Goal: Information Seeking & Learning: Check status

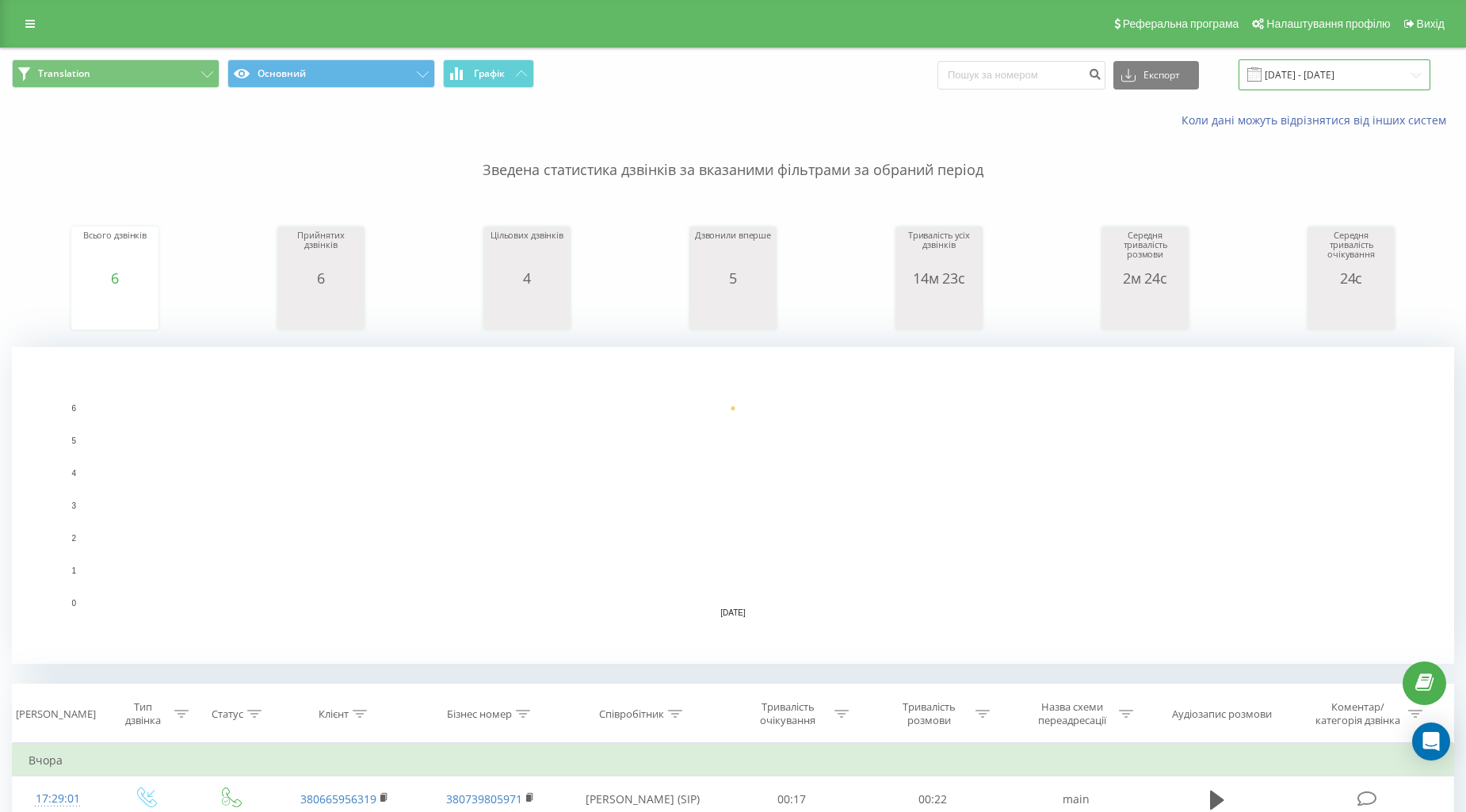
click at [1328, 73] on input "19.08.2025 - 19.08.2025" at bounding box center [1334, 74] width 192 height 31
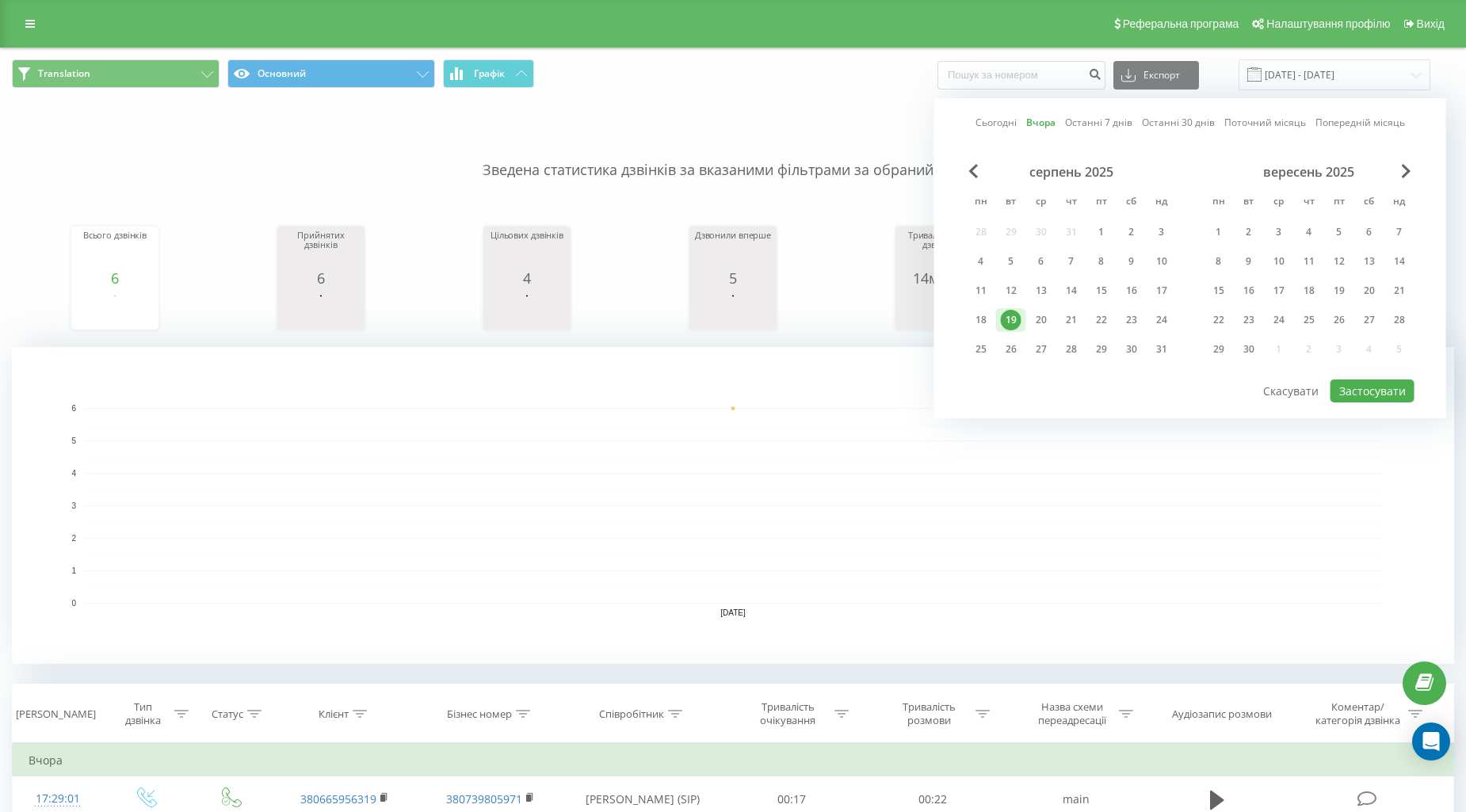
drag, startPoint x: 1038, startPoint y: 321, endPoint x: 1239, endPoint y: 373, distance: 207.6
click at [1039, 321] on div "20" at bounding box center [1041, 320] width 21 height 21
click at [1369, 381] on button "Застосувати" at bounding box center [1372, 391] width 84 height 23
type input "[DATE] - [DATE]"
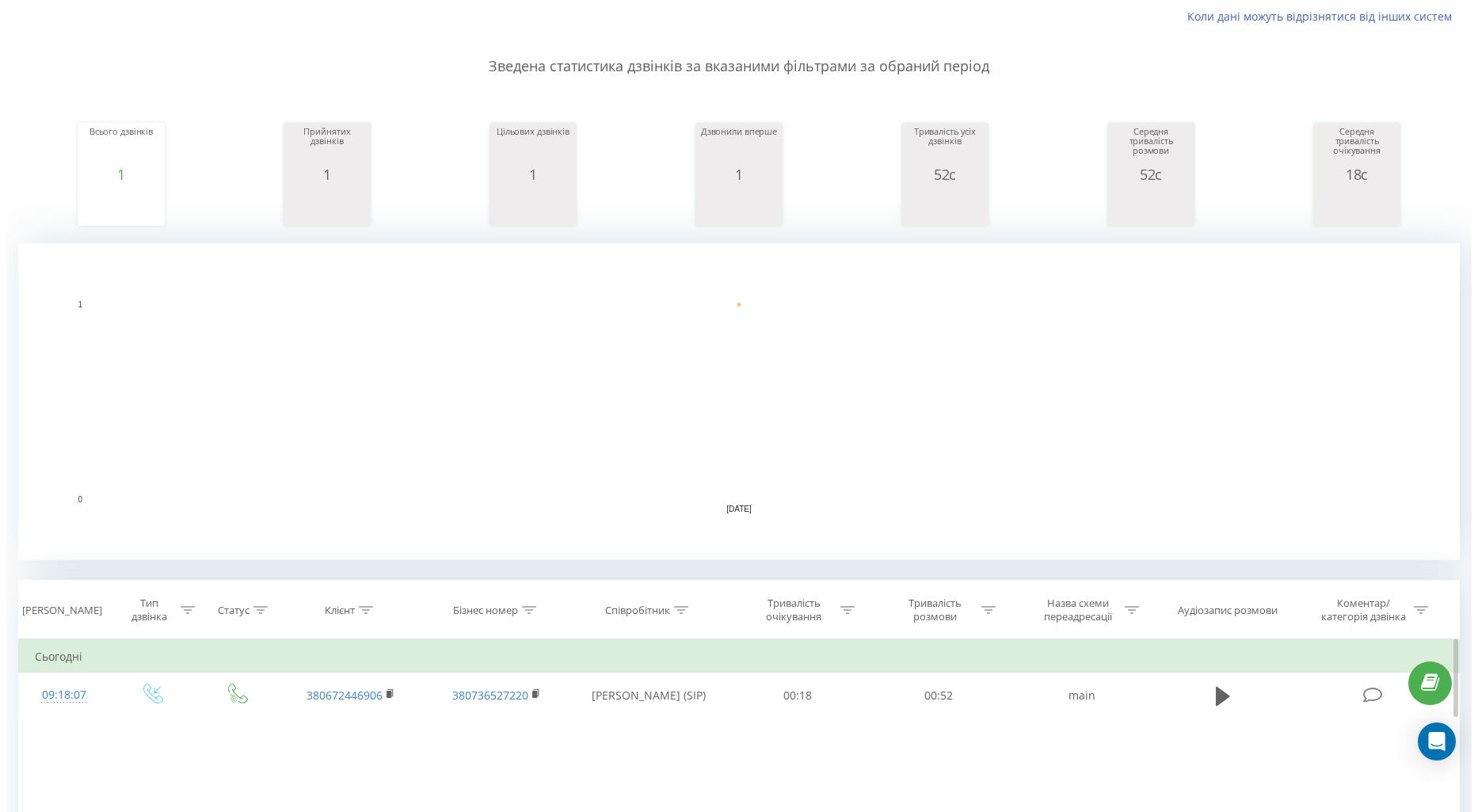
scroll to position [346, 0]
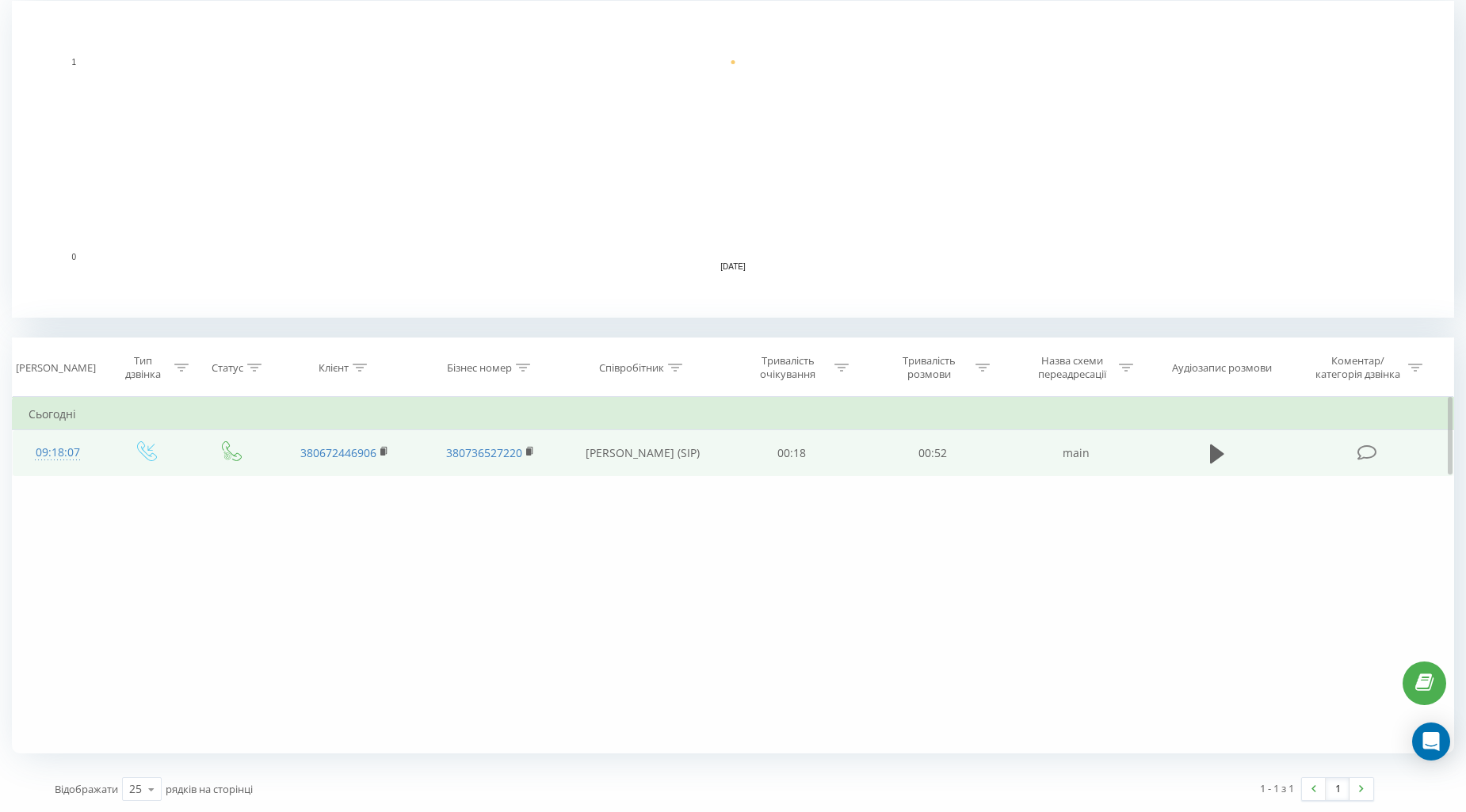
click at [61, 451] on div "09:18:07" at bounding box center [57, 452] width 58 height 31
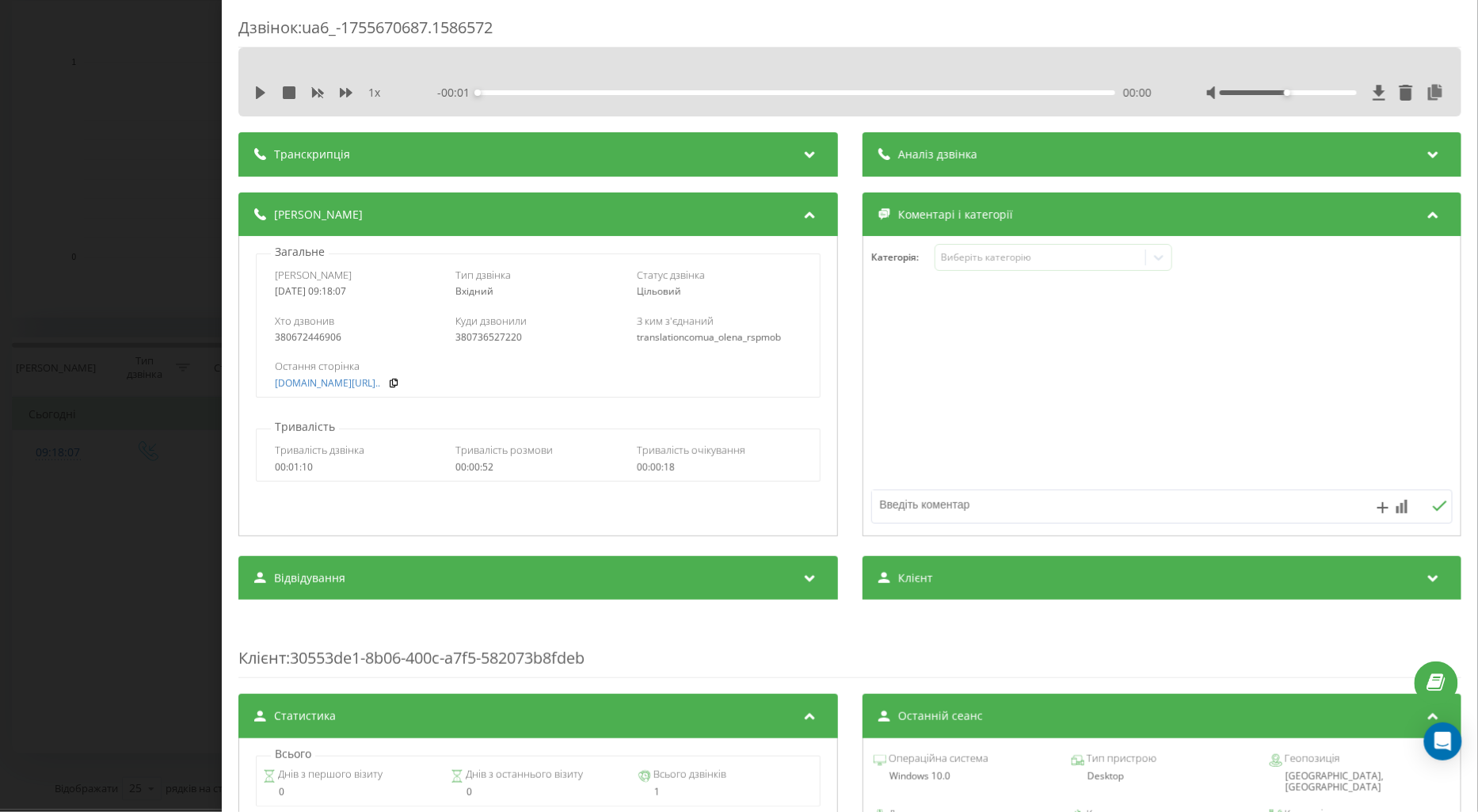
click at [166, 639] on div "Дзвінок : ua6_-1755670687.1586572 1 x - 00:01 00:00 00:00 Транскрипція Для AI-а…" at bounding box center [739, 406] width 1478 height 812
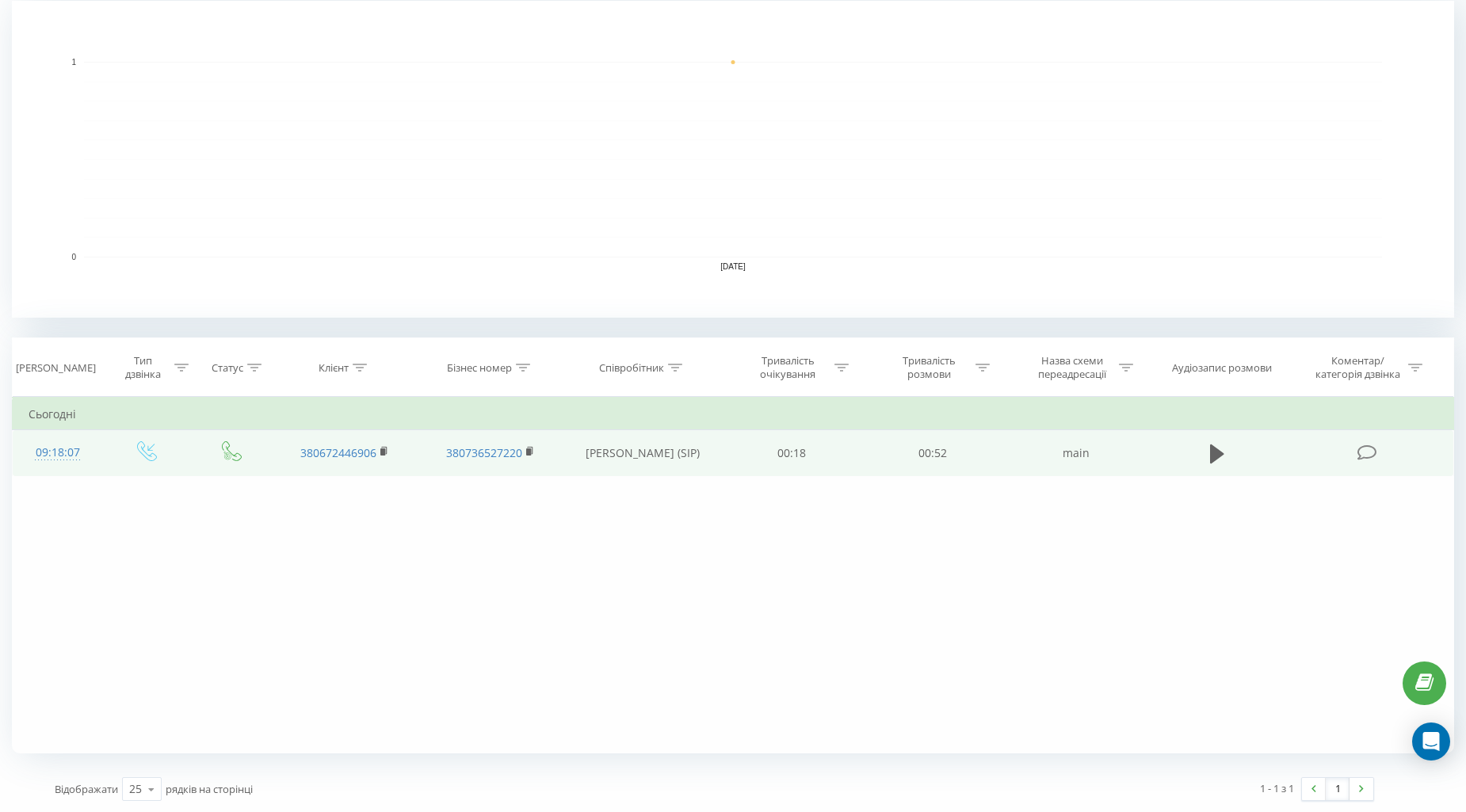
click at [44, 439] on div "09:18:07" at bounding box center [57, 452] width 58 height 31
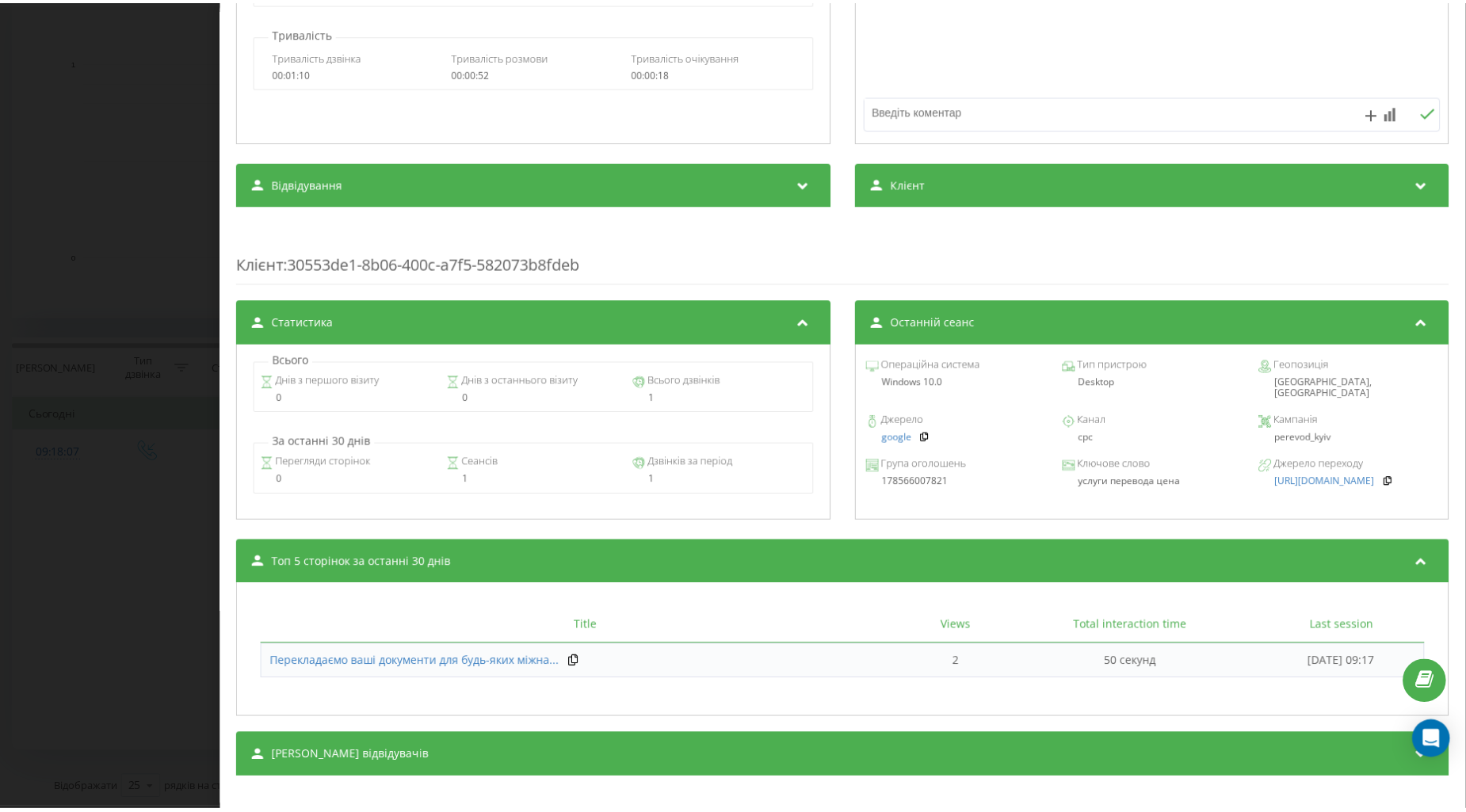
scroll to position [413, 0]
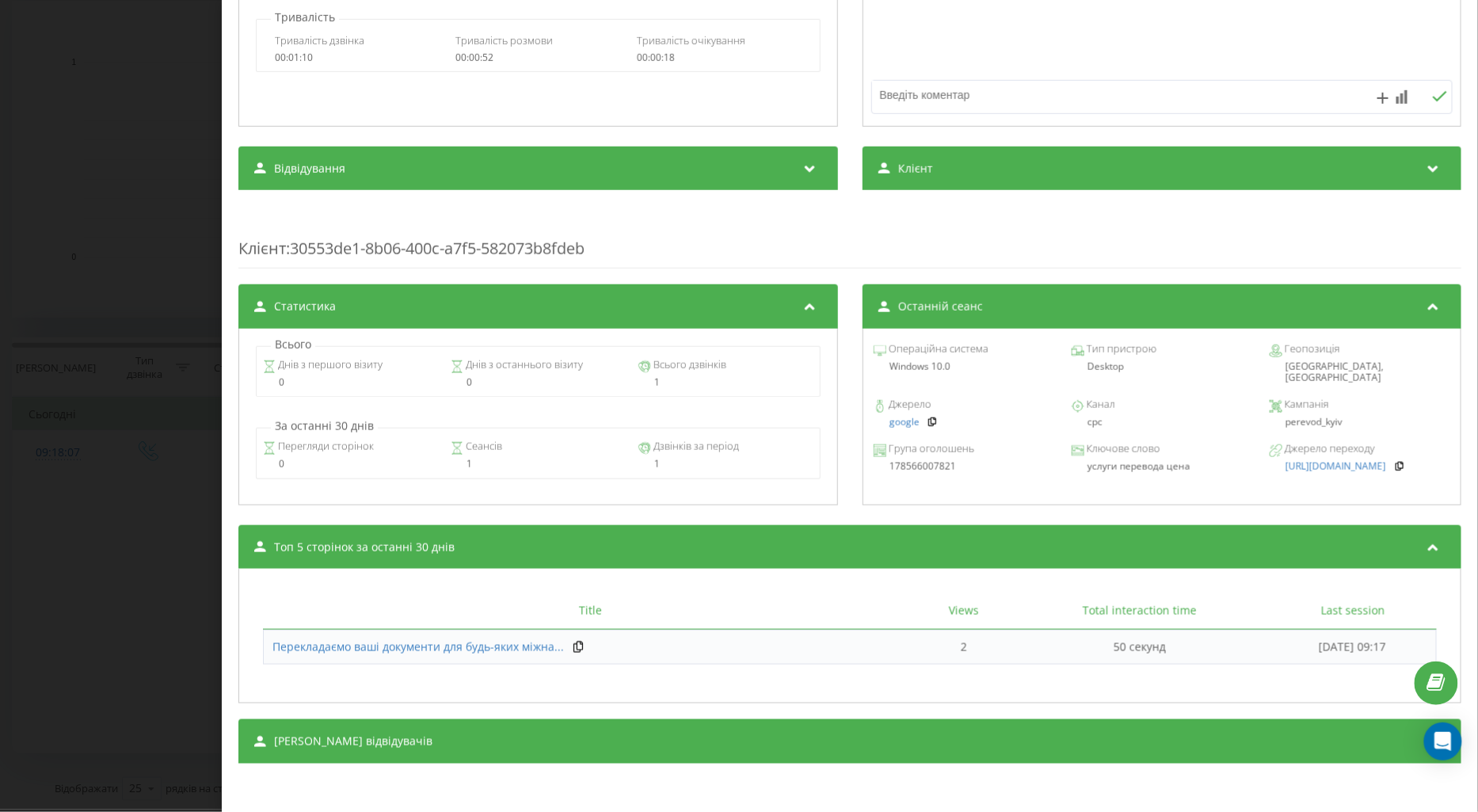
click at [83, 504] on div "Дзвінок : ua6_-1755670687.1586572 1 x - 00:52 00:00 00:00 Транскрипція Для AI-а…" at bounding box center [739, 406] width 1478 height 812
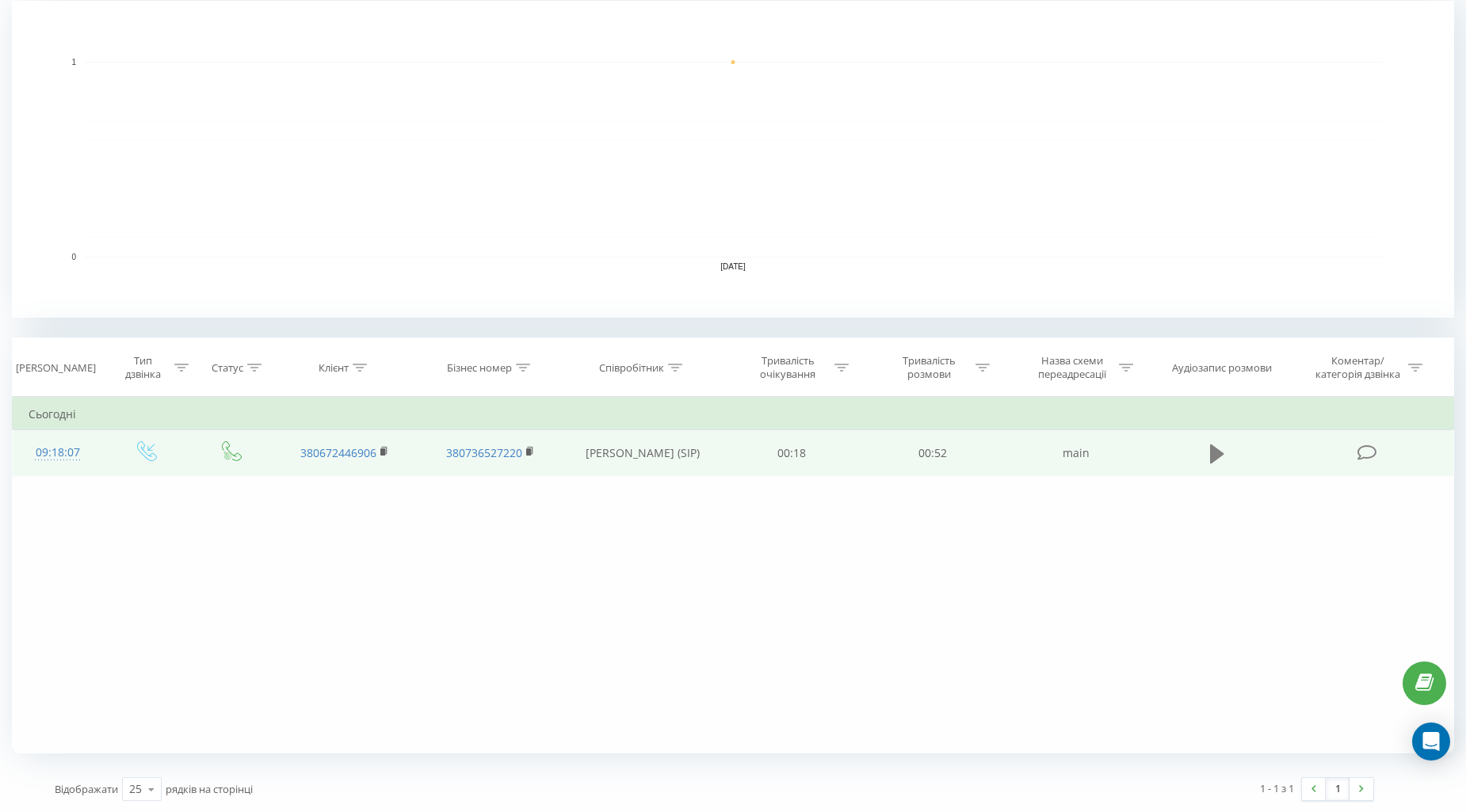
click at [1208, 449] on button at bounding box center [1216, 454] width 23 height 23
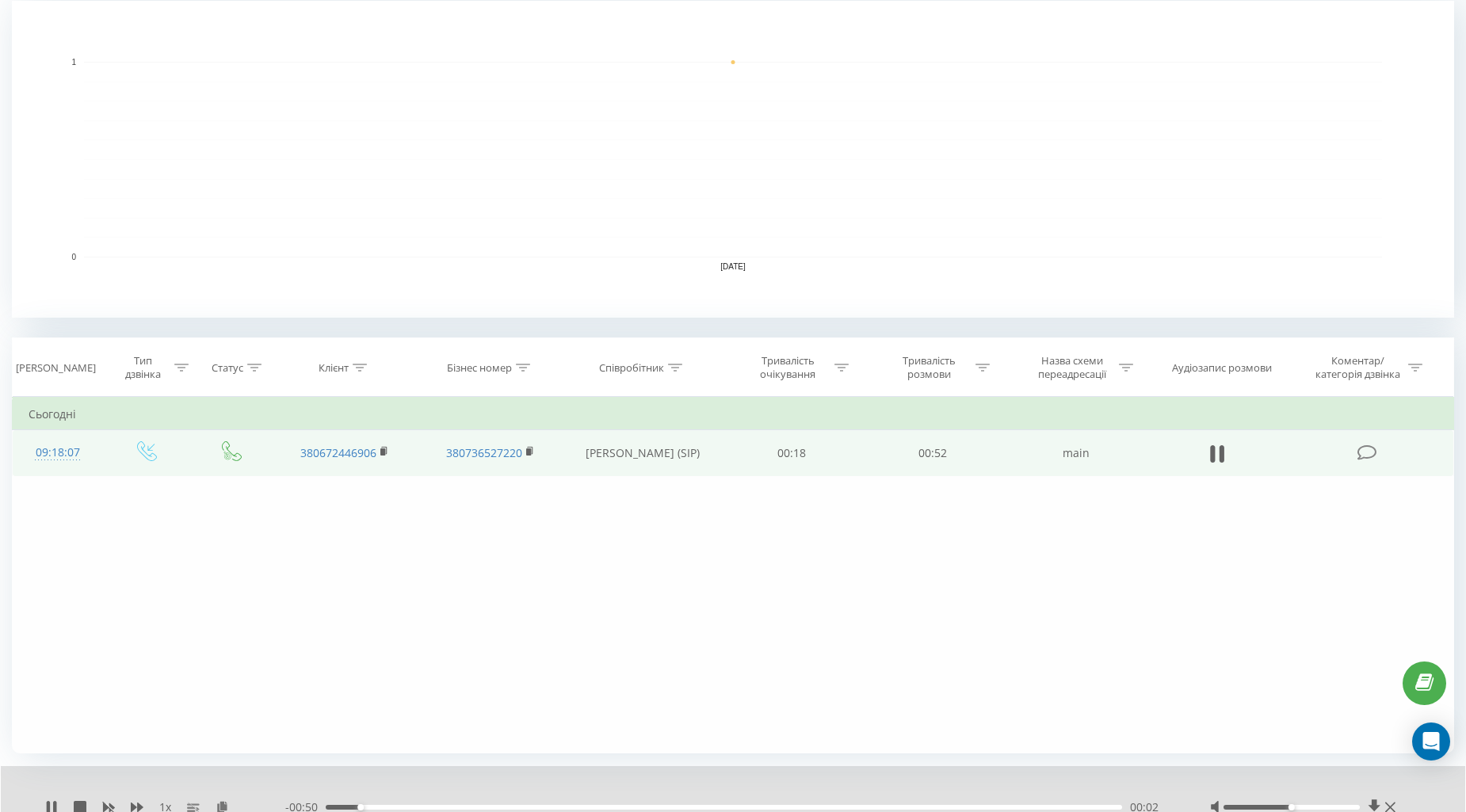
click at [862, 570] on div "Фільтрувати за умовою Дорівнює Введіть значення Скасувати OK Фільтрувати за умо…" at bounding box center [732, 574] width 1442 height 356
click at [1220, 448] on icon at bounding box center [1221, 453] width 5 height 18
click at [1217, 443] on icon at bounding box center [1216, 453] width 14 height 23
click at [45, 802] on icon at bounding box center [51, 806] width 13 height 13
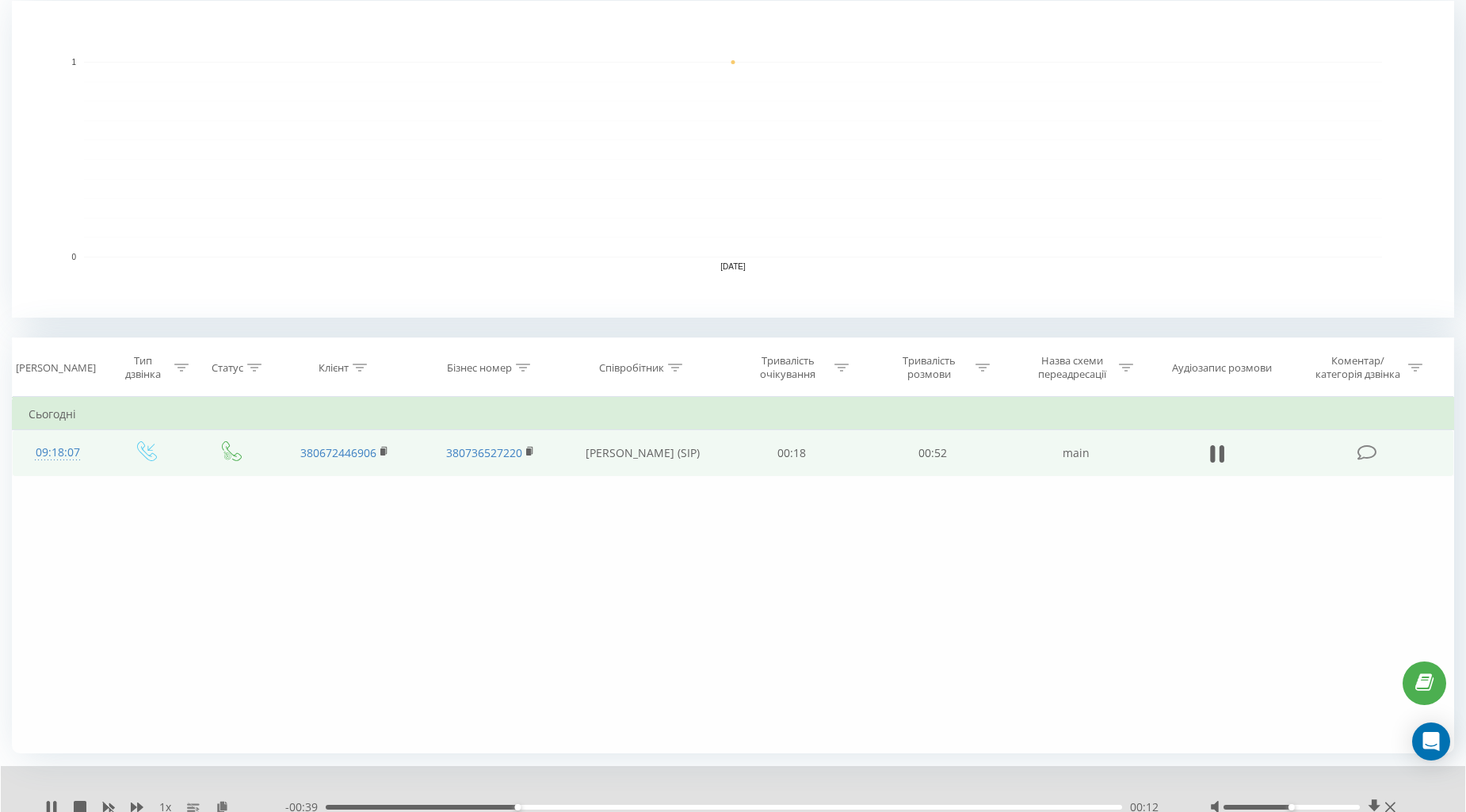
click at [45, 802] on icon at bounding box center [51, 806] width 13 height 13
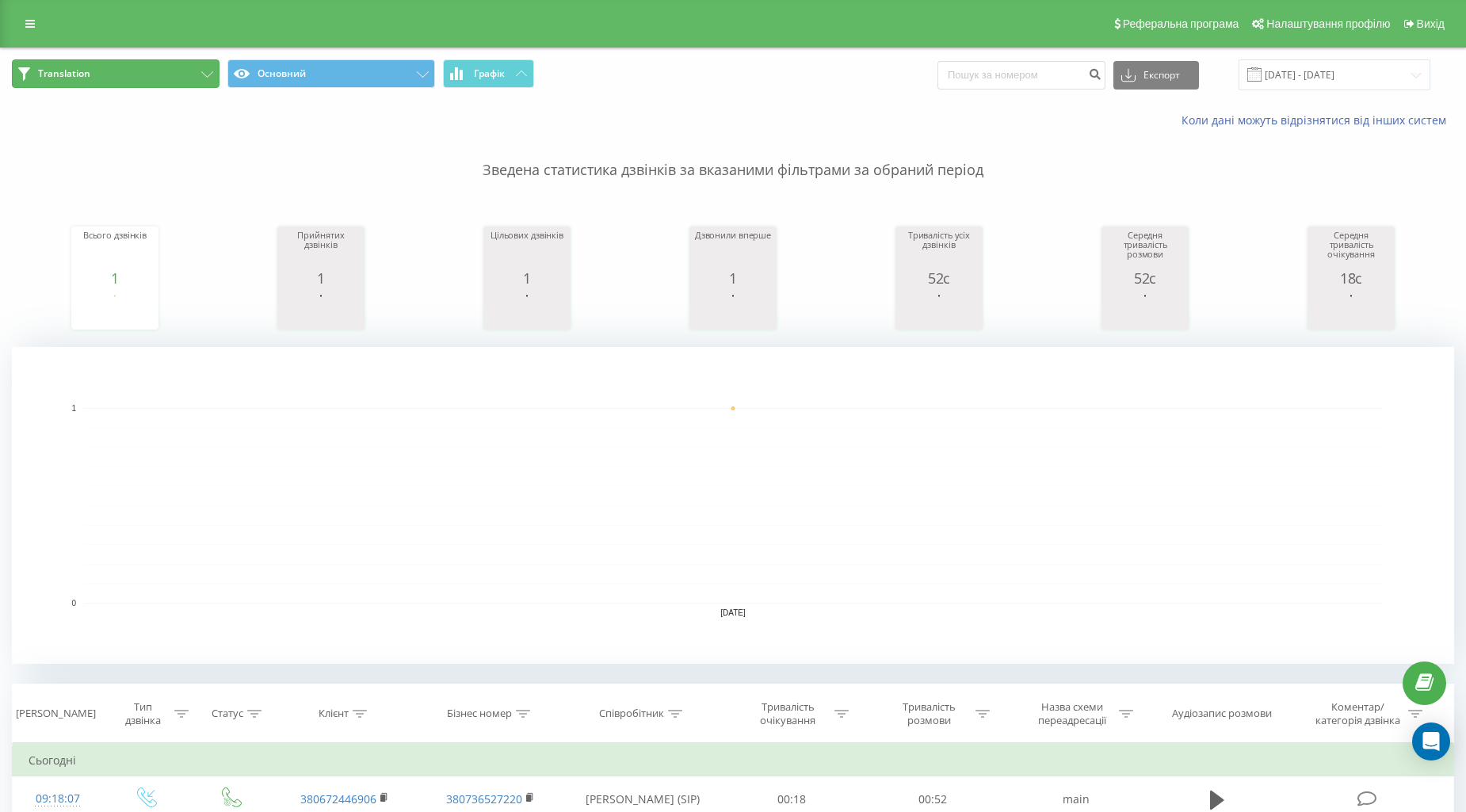
click at [167, 70] on button "Translation" at bounding box center [115, 73] width 208 height 28
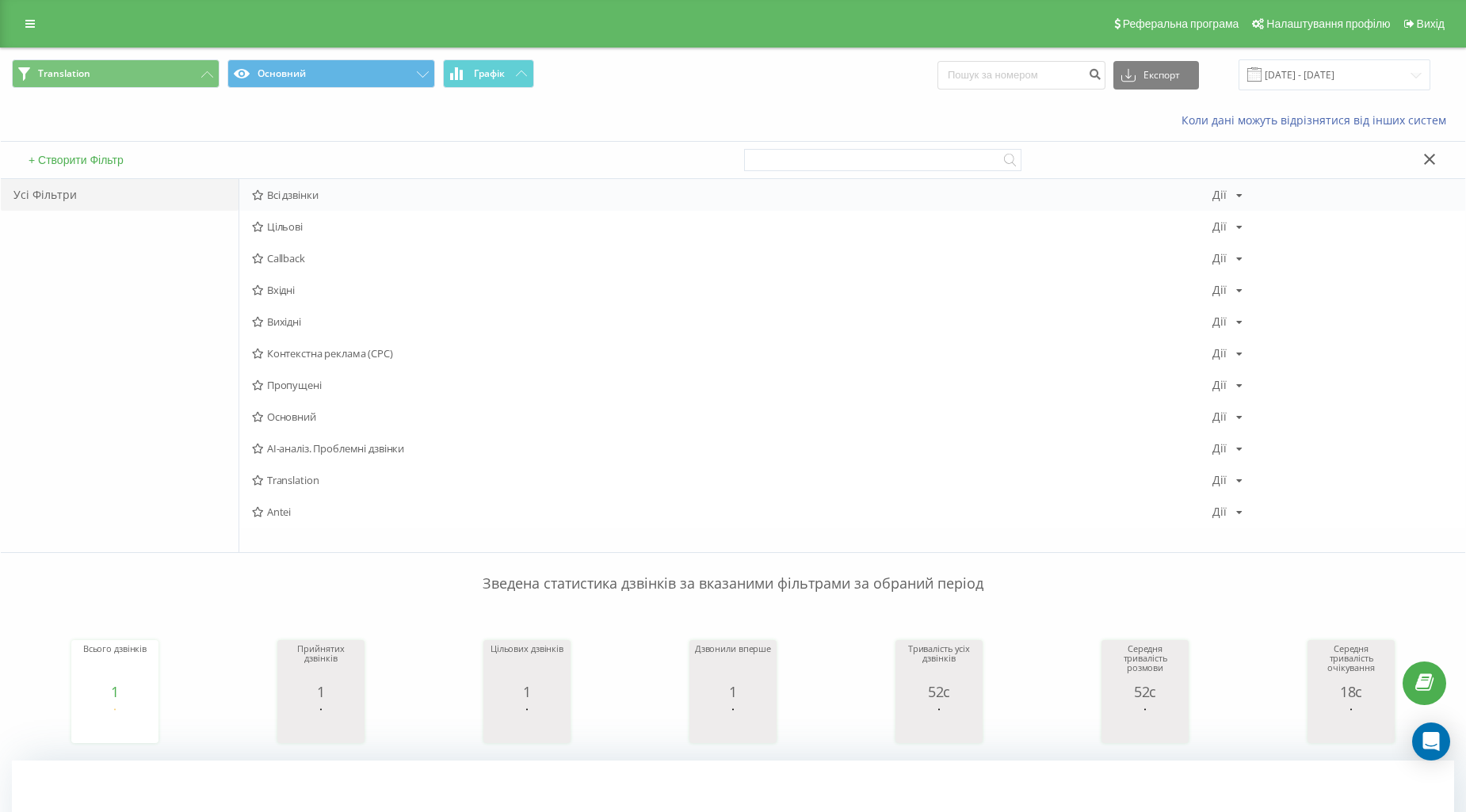
click at [268, 195] on span "Всі дзвінки" at bounding box center [732, 194] width 960 height 11
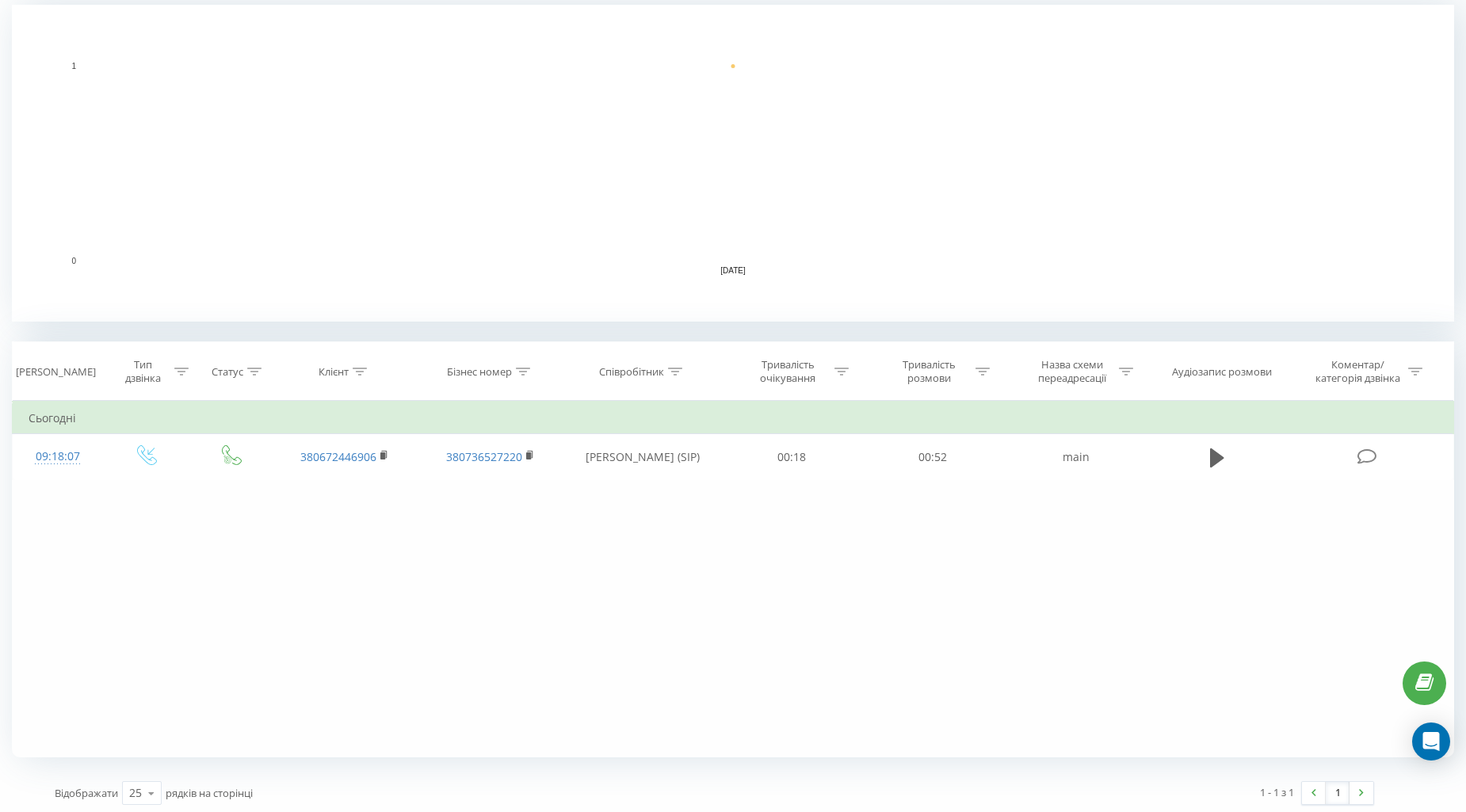
scroll to position [346, 0]
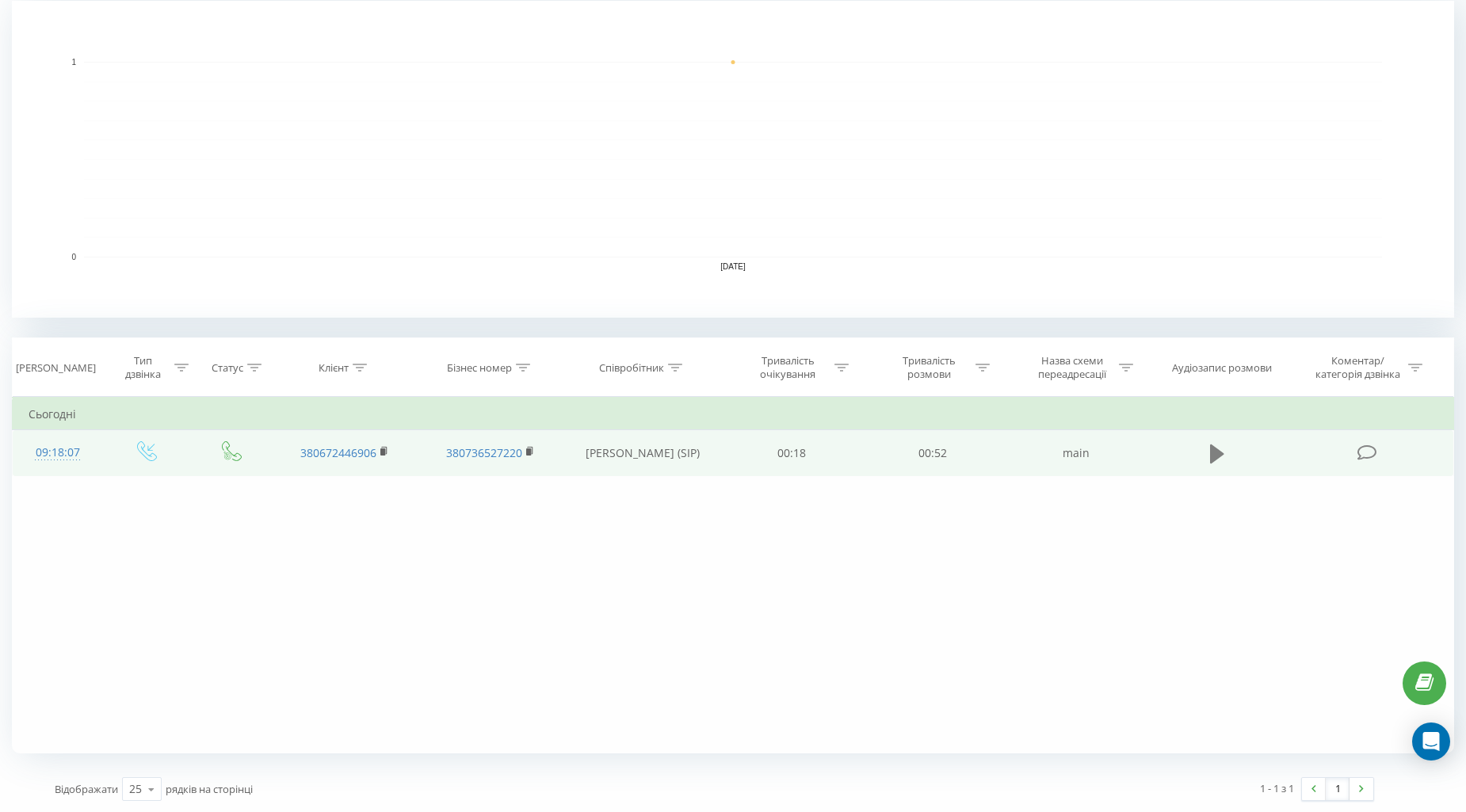
click at [1210, 454] on icon at bounding box center [1216, 453] width 14 height 23
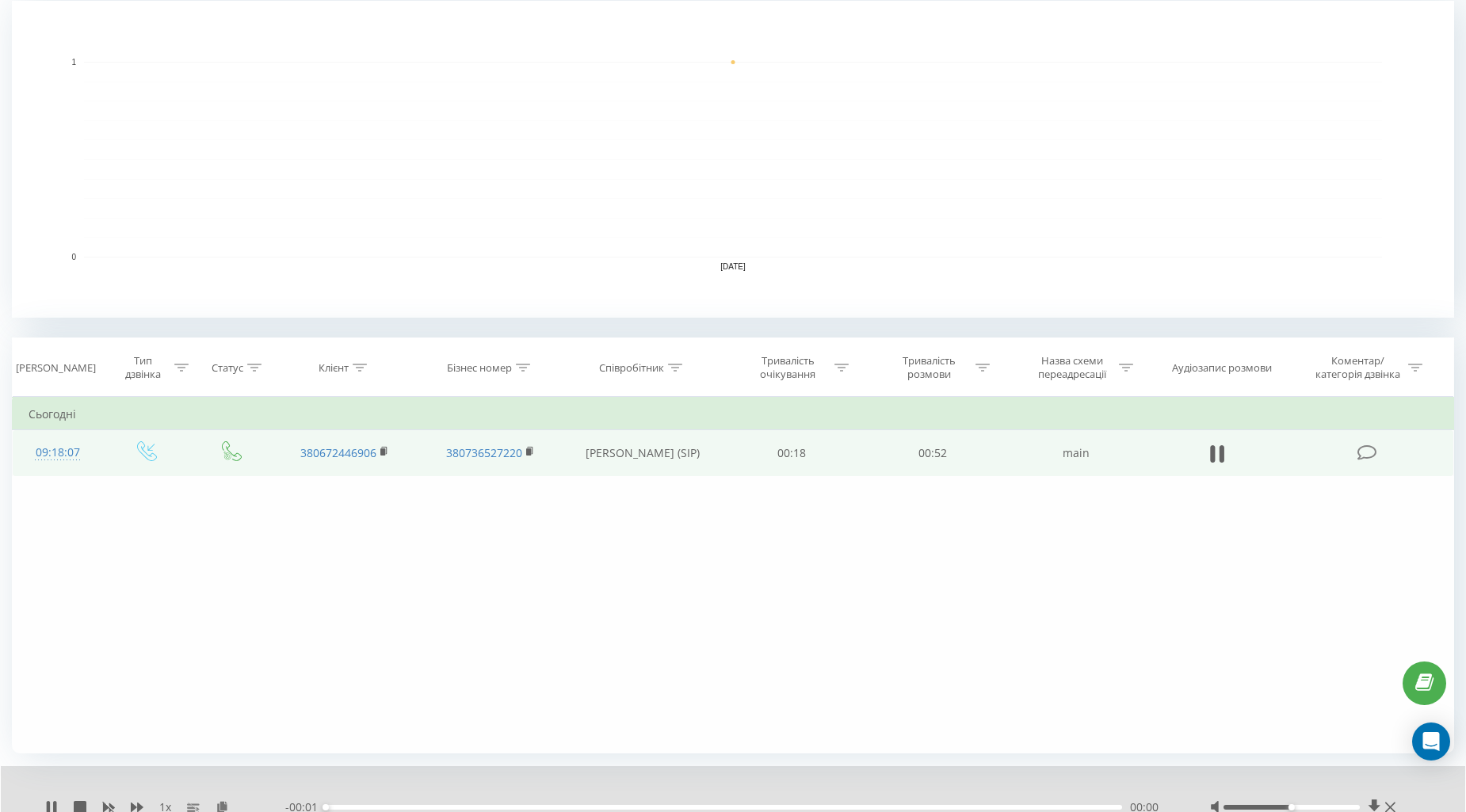
scroll to position [407, 0]
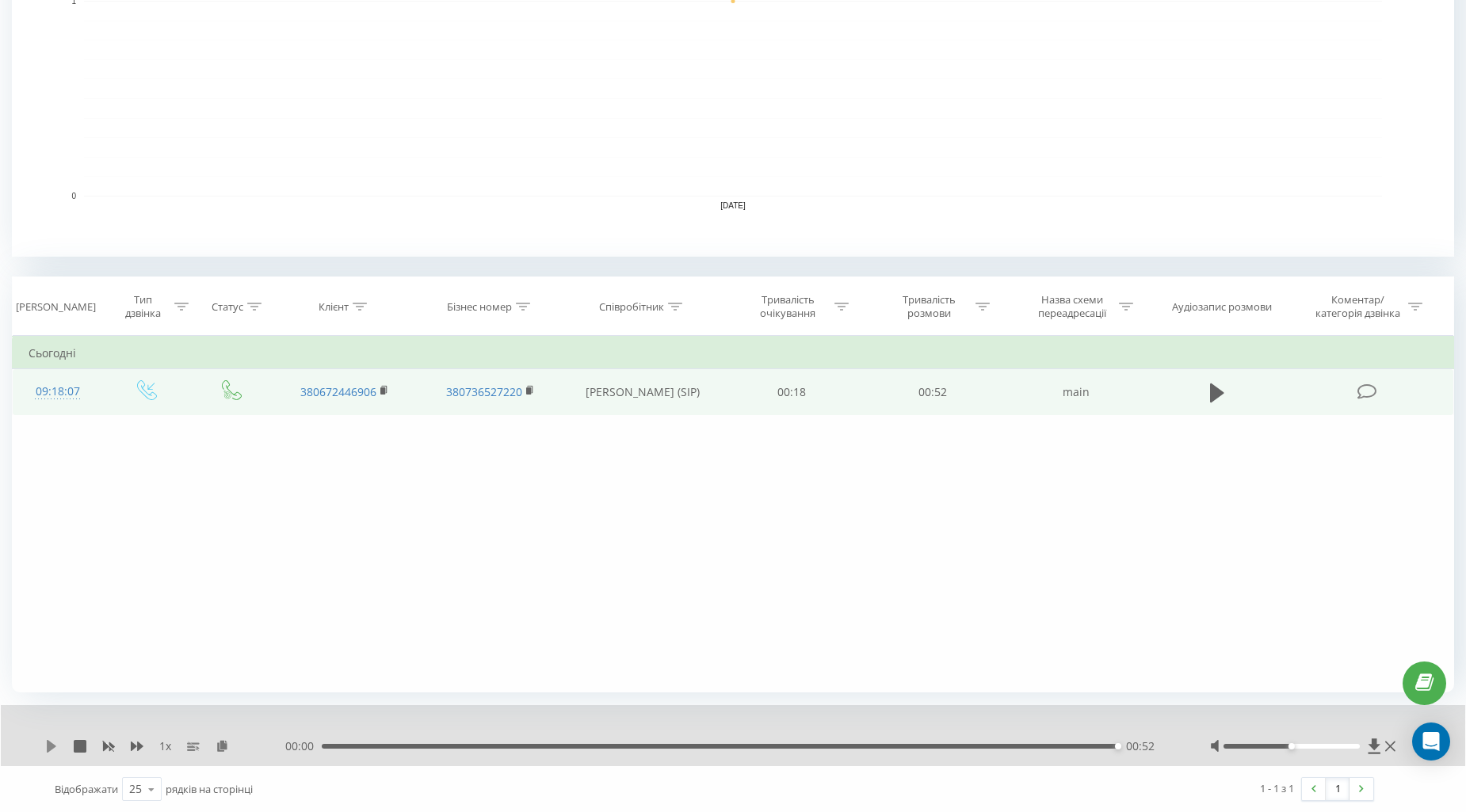
click at [45, 750] on div "1 x" at bounding box center [165, 745] width 240 height 16
click at [45, 750] on icon at bounding box center [51, 745] width 13 height 13
click at [54, 744] on icon at bounding box center [51, 745] width 13 height 13
click at [56, 746] on icon at bounding box center [51, 745] width 13 height 13
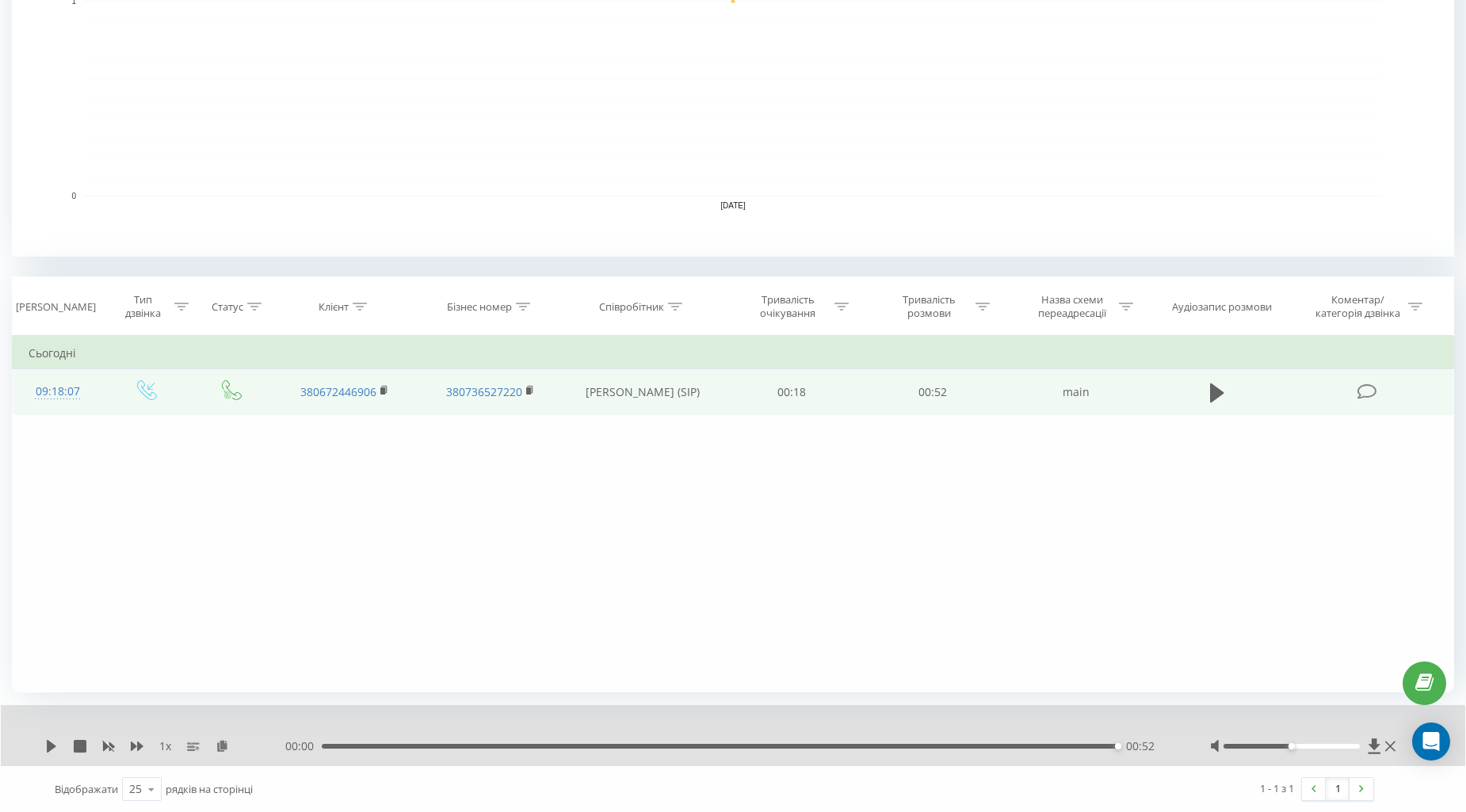
click at [56, 746] on icon at bounding box center [51, 745] width 13 height 13
click at [52, 746] on icon at bounding box center [51, 745] width 9 height 13
click at [432, 744] on div "00:52" at bounding box center [720, 746] width 796 height 5
click at [56, 747] on icon at bounding box center [51, 745] width 13 height 13
click at [882, 747] on div "00:36" at bounding box center [724, 746] width 796 height 5
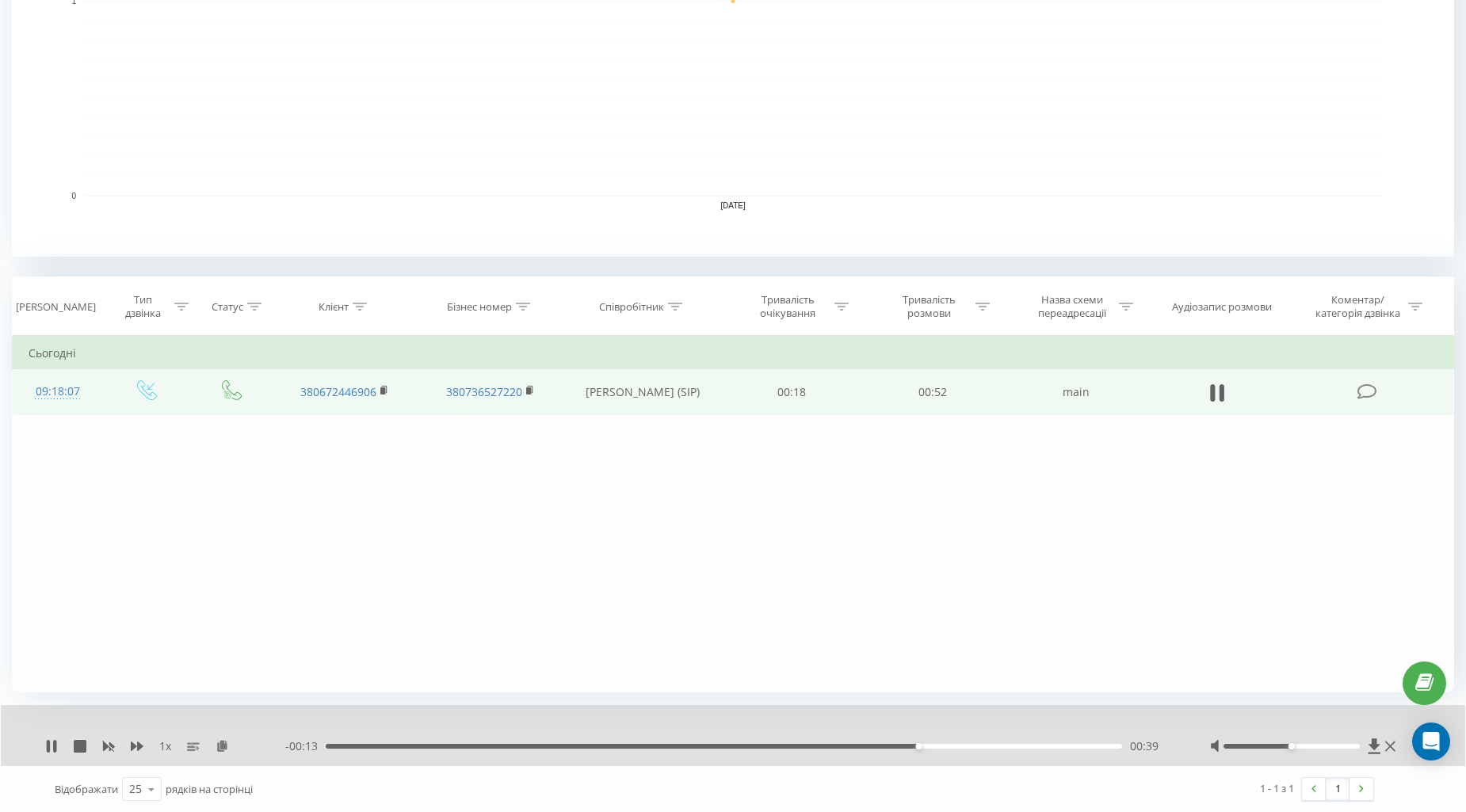
click at [933, 747] on div "00:39" at bounding box center [724, 746] width 796 height 5
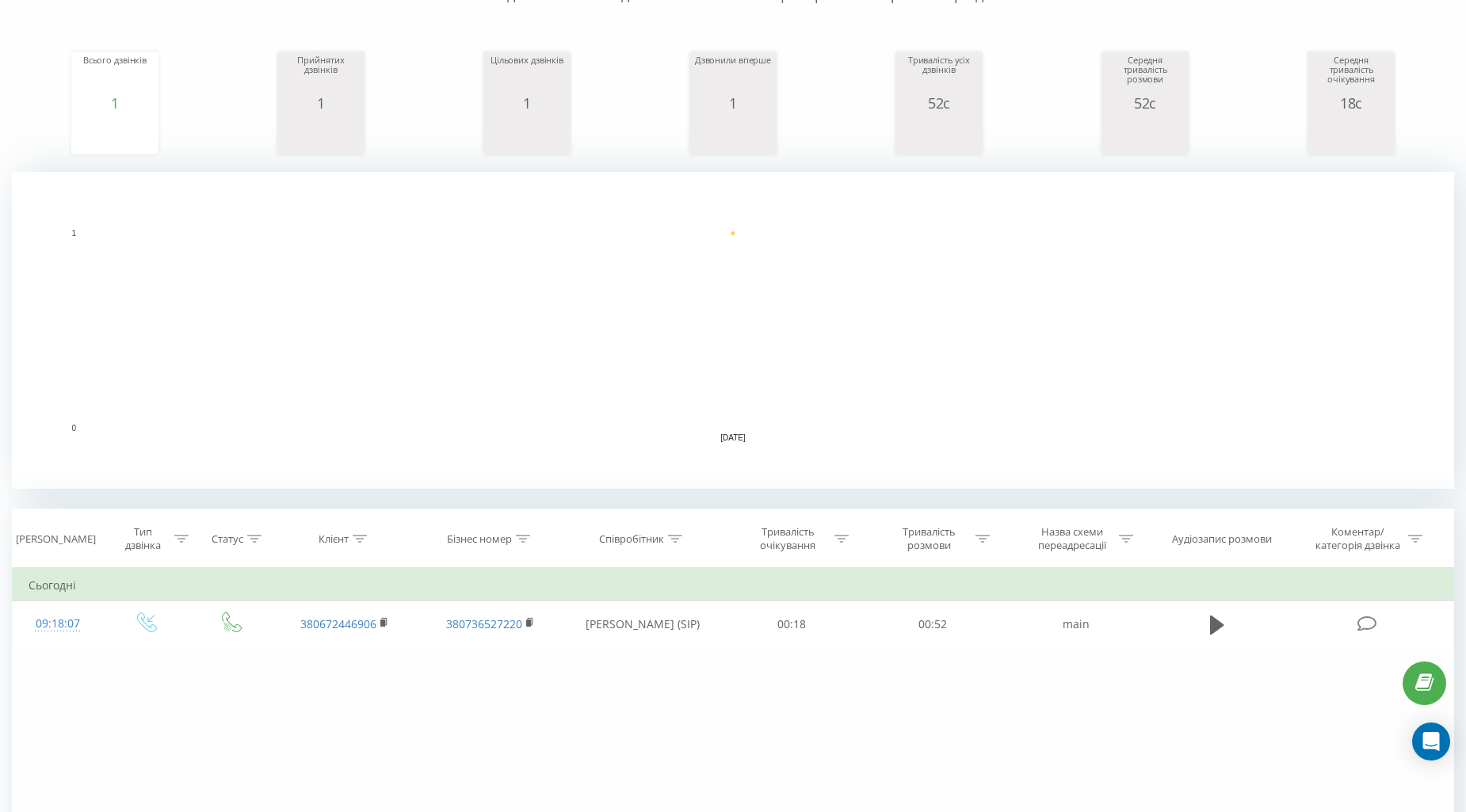
scroll to position [176, 0]
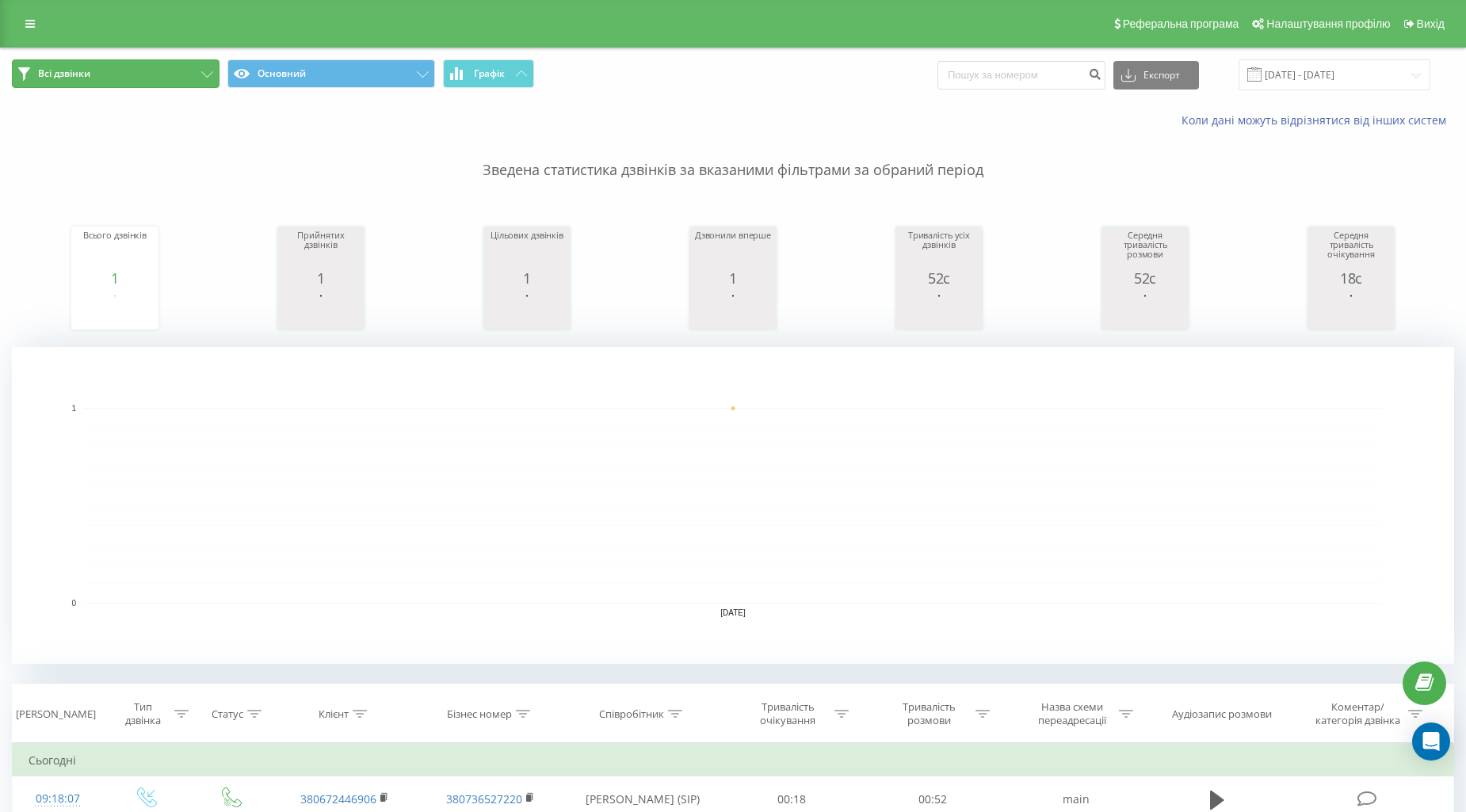
click at [127, 77] on button "Всі дзвінки" at bounding box center [115, 73] width 208 height 28
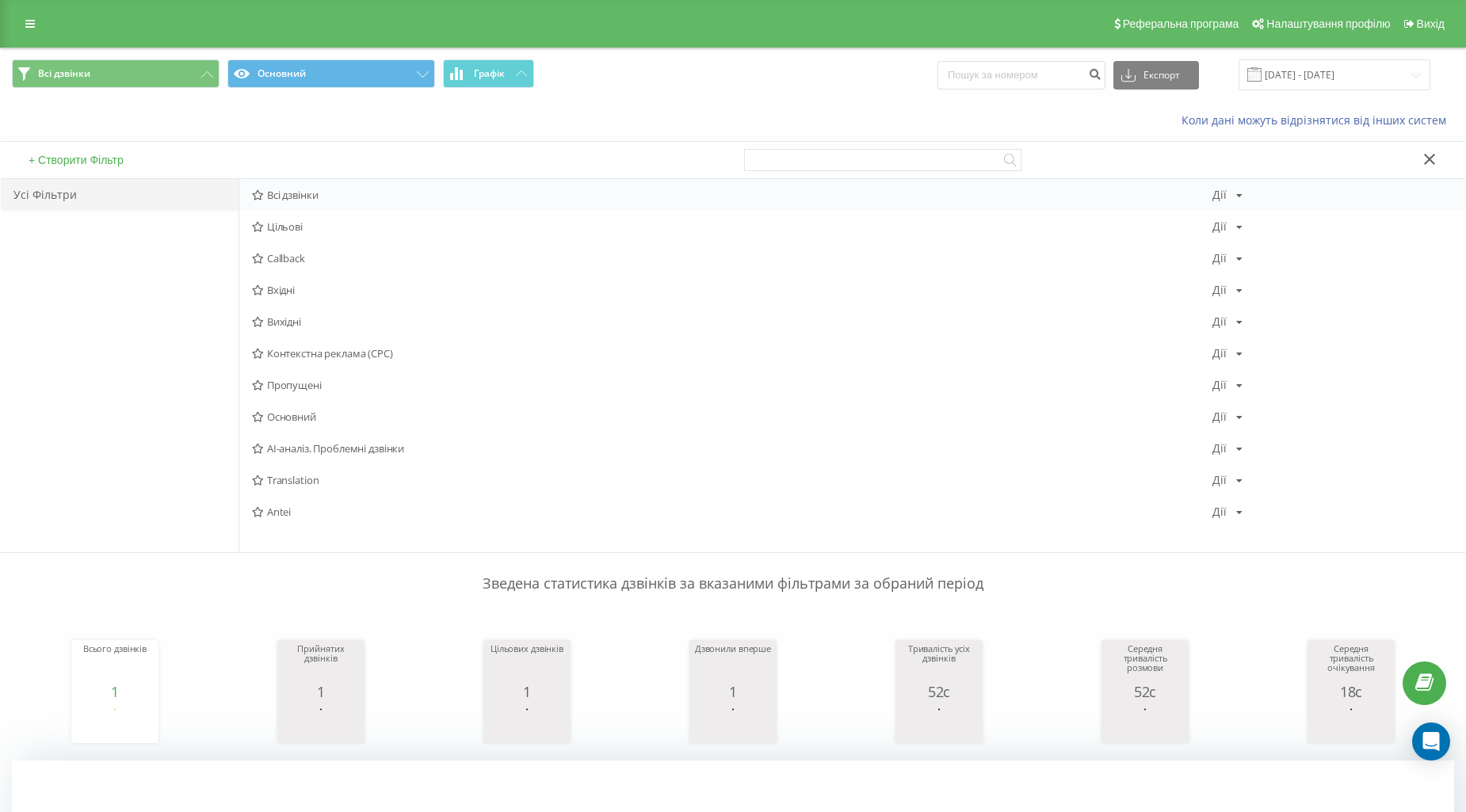
click at [307, 179] on div "+ Створити Фільтр" at bounding box center [366, 160] width 732 height 37
click at [307, 189] on span "Всі дзвінки" at bounding box center [732, 194] width 960 height 11
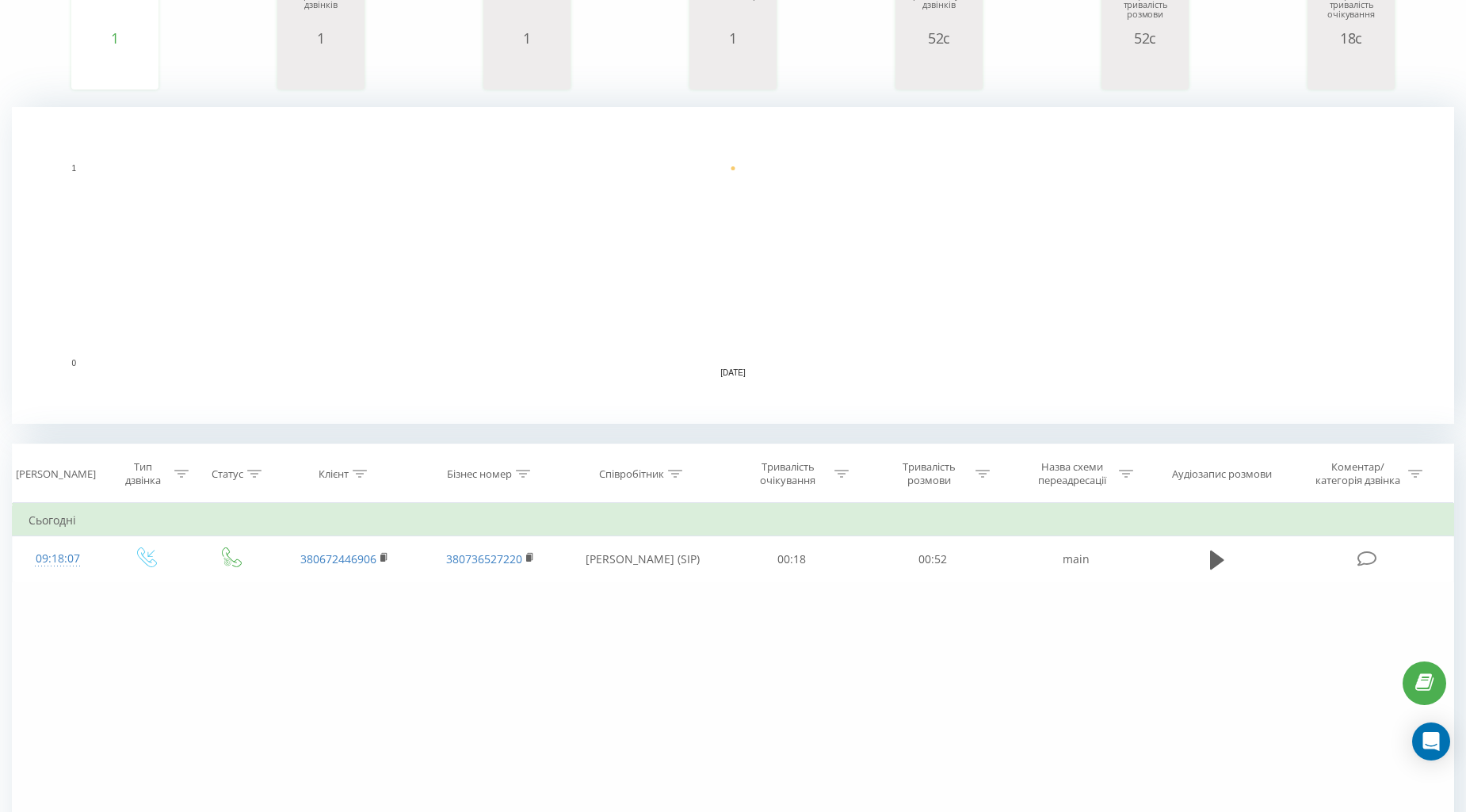
scroll to position [258, 0]
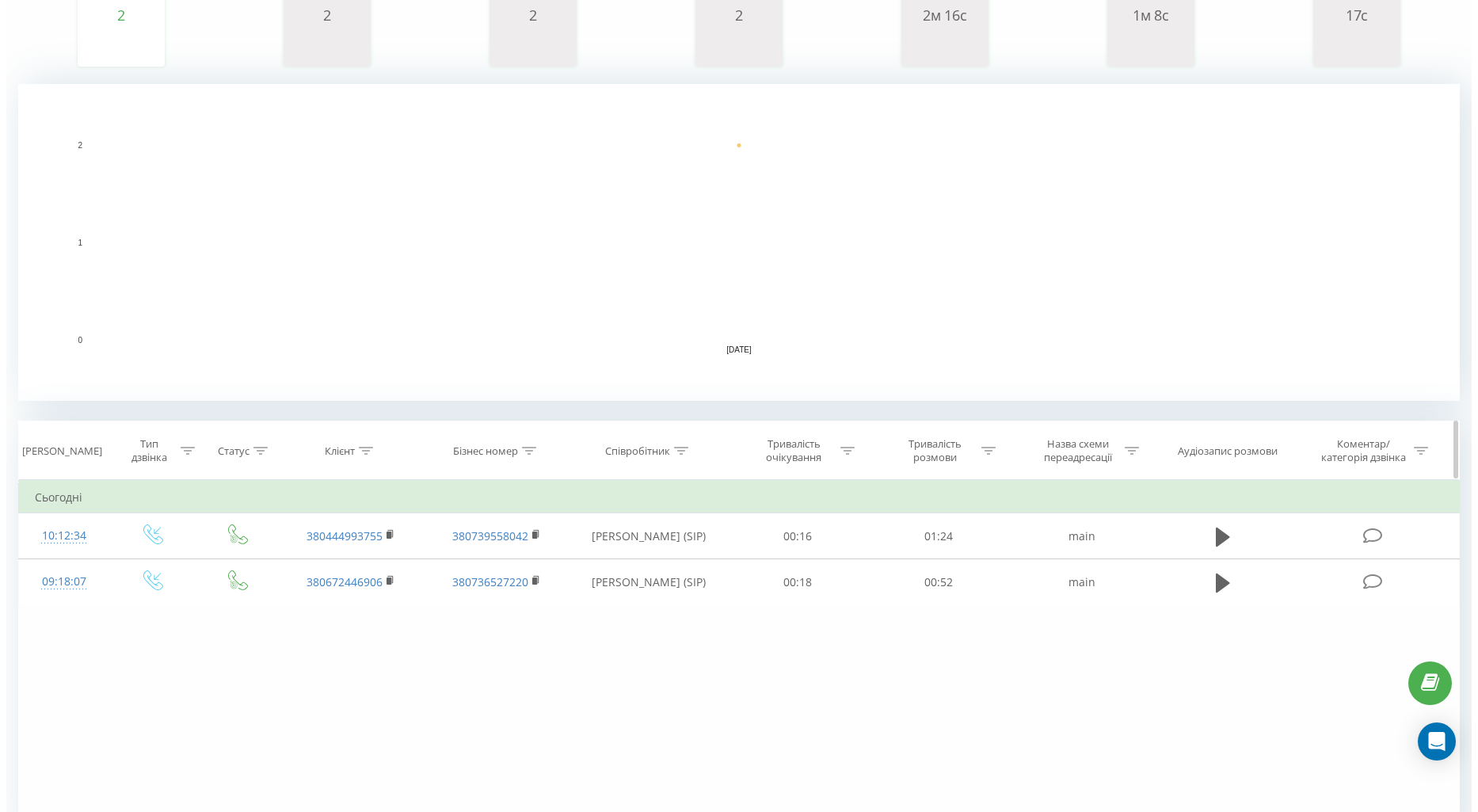
scroll to position [264, 0]
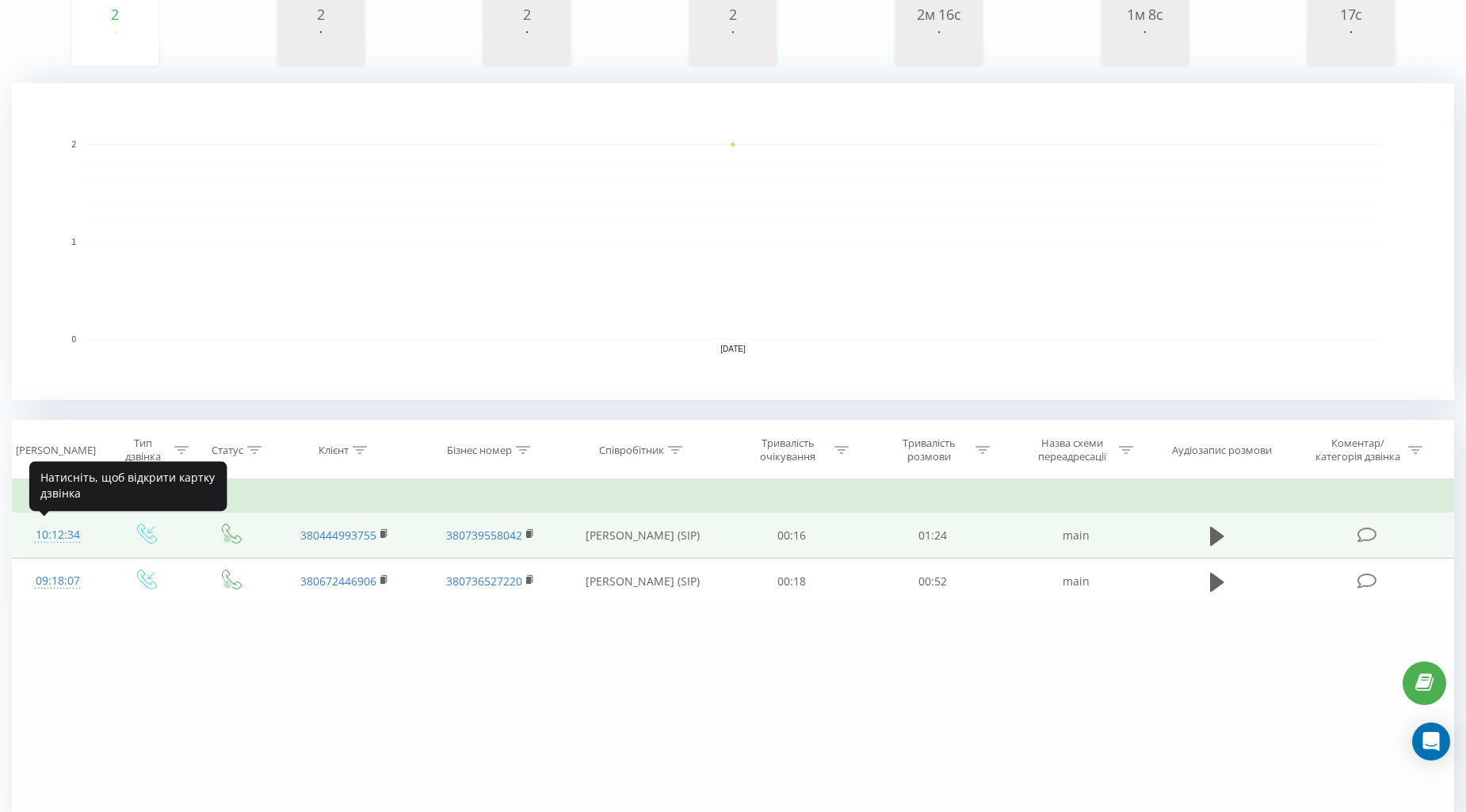
click at [55, 527] on div "10:12:34" at bounding box center [57, 535] width 58 height 31
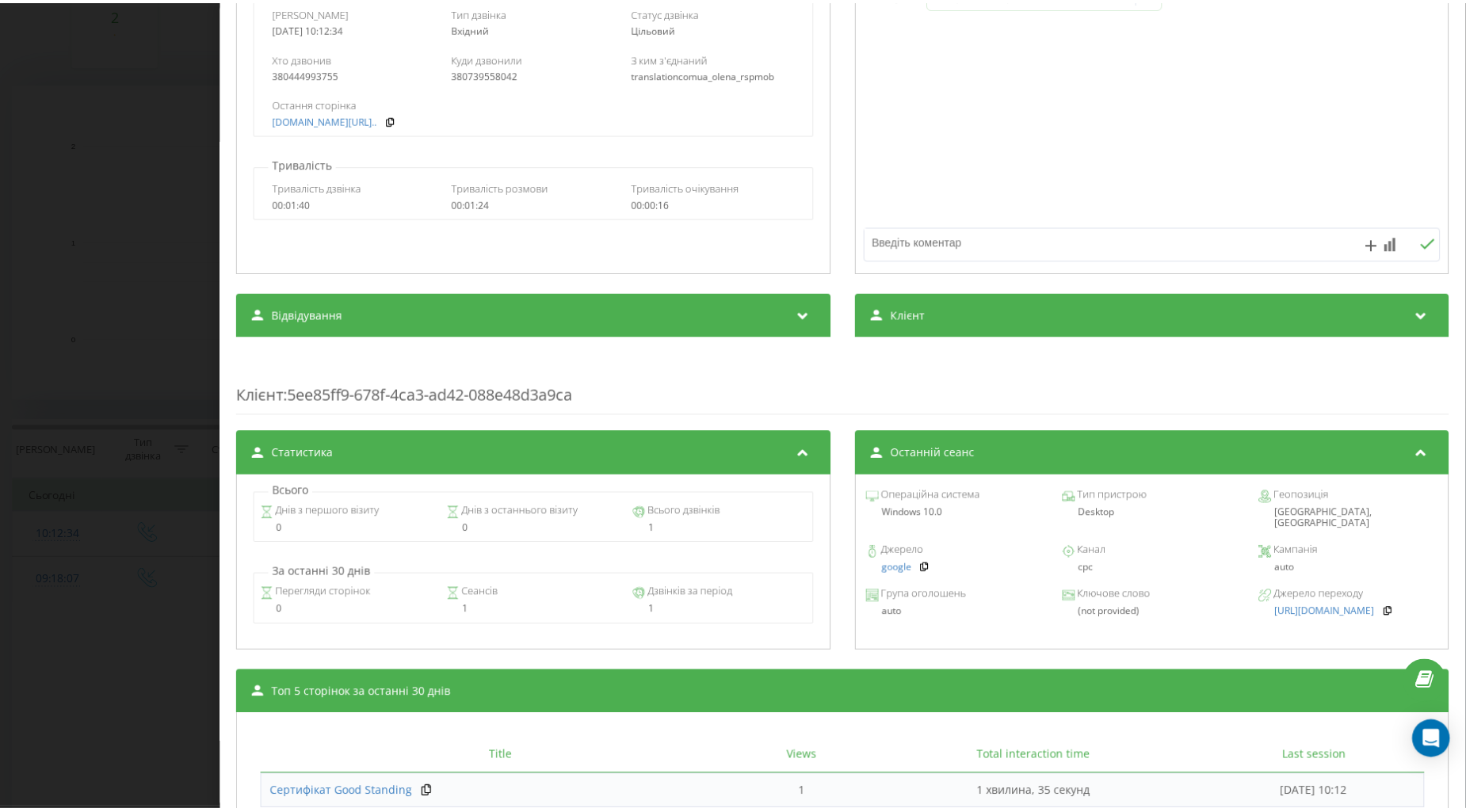
scroll to position [264, 0]
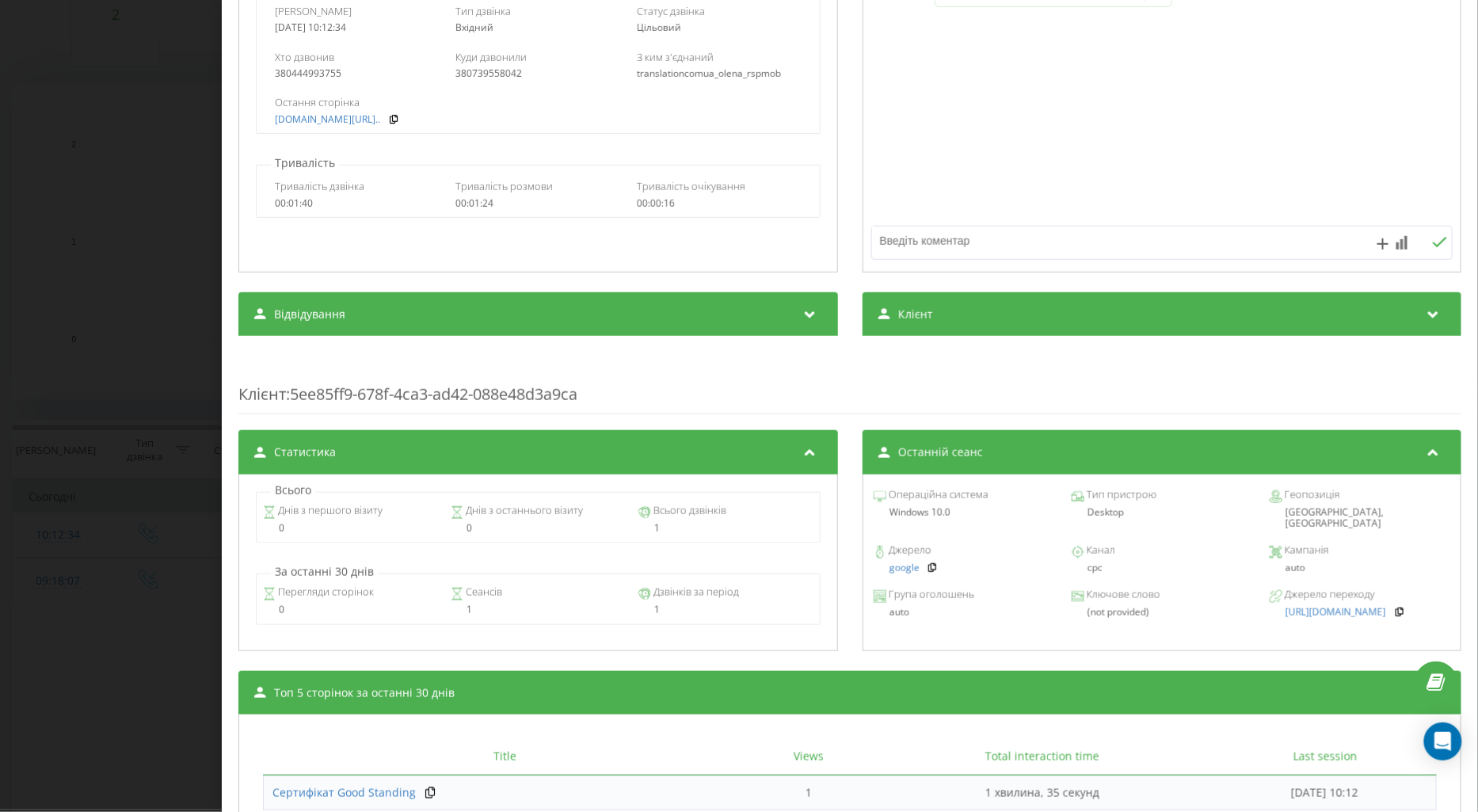
click at [140, 517] on div "Дзвінок : ua3_-1755673953.2011596 1 x - 01:25 00:00 00:00 Транскрипція Для AI-а…" at bounding box center [739, 406] width 1478 height 812
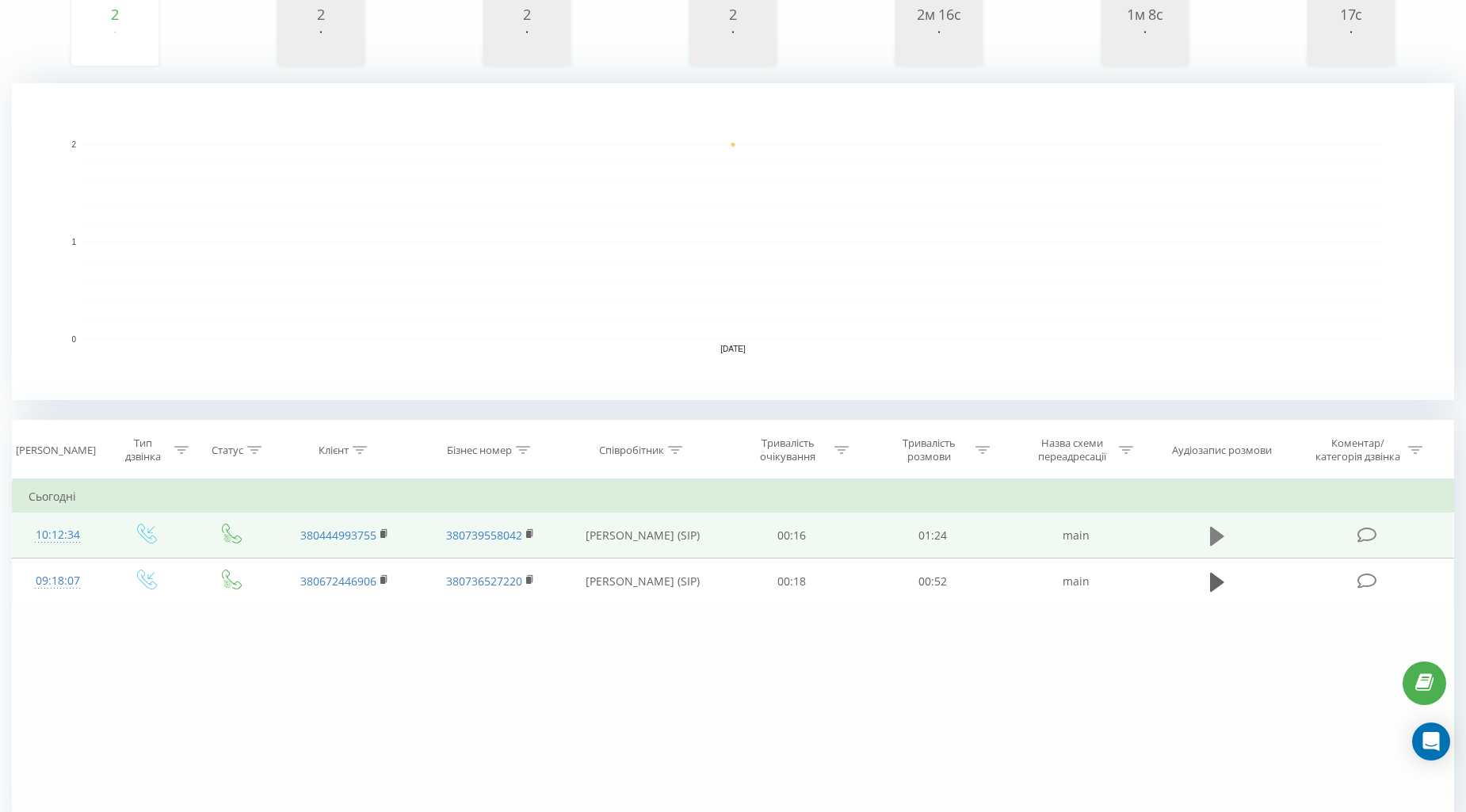
click at [1214, 535] on icon at bounding box center [1216, 535] width 14 height 19
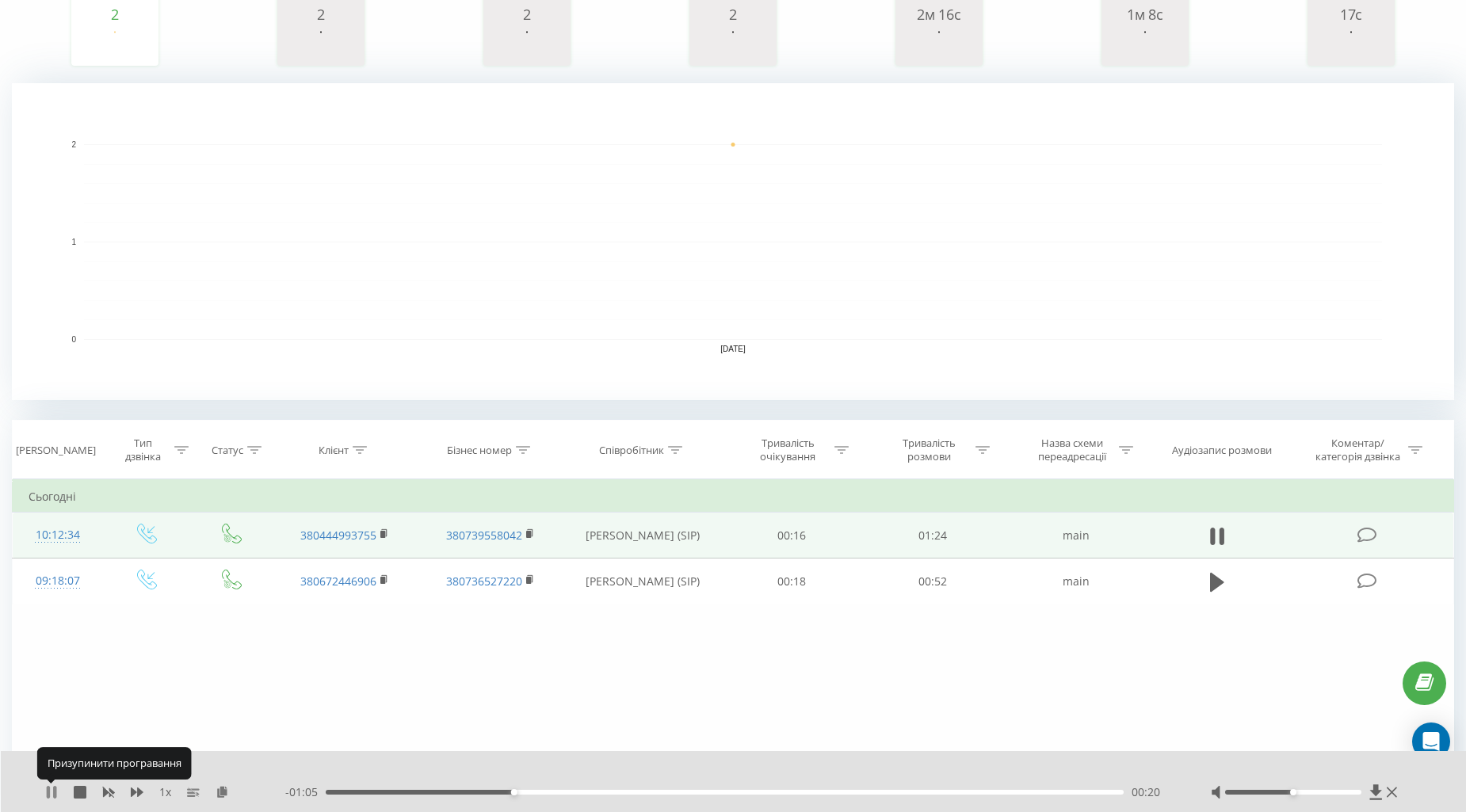
click at [52, 789] on icon at bounding box center [51, 791] width 13 height 13
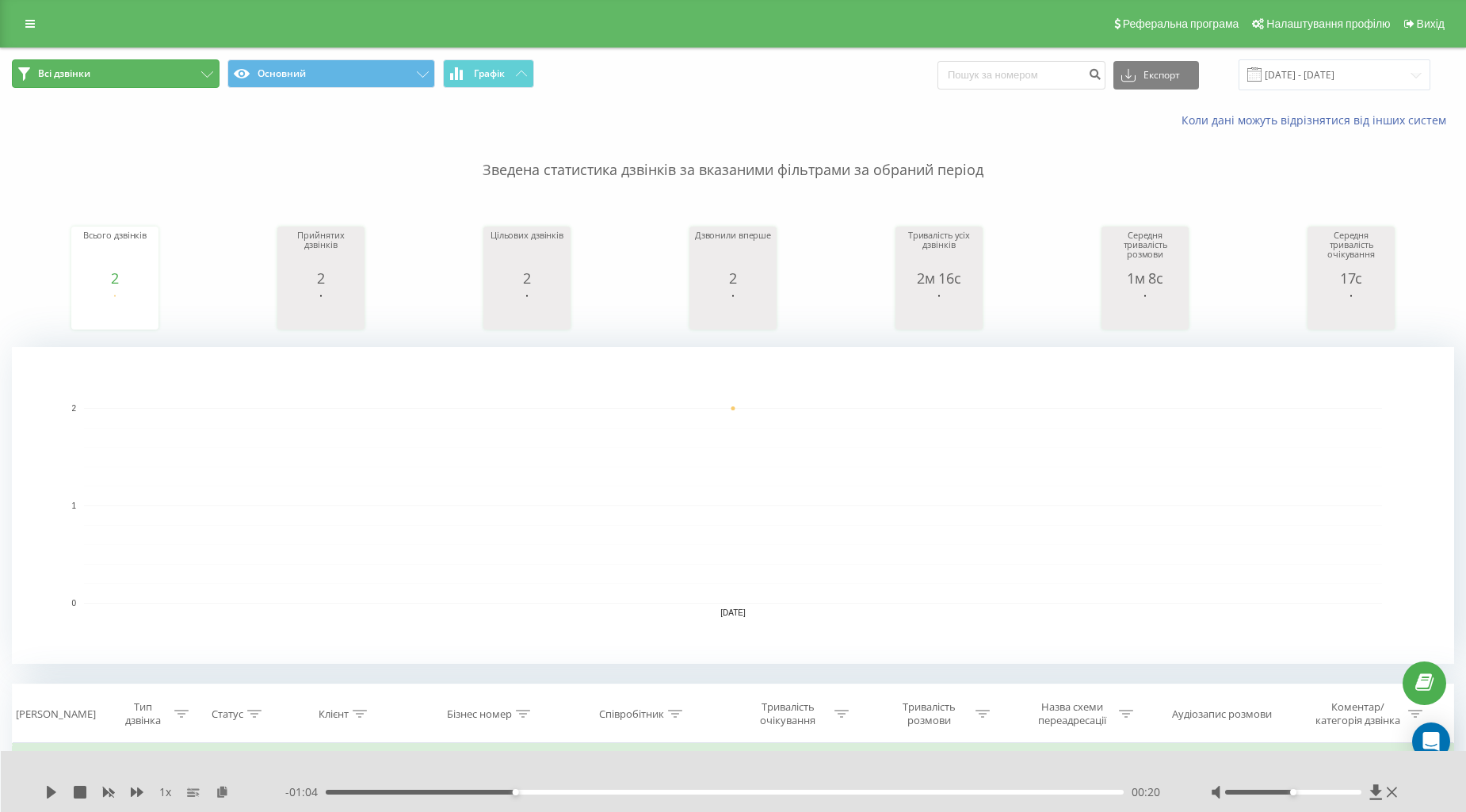
click at [109, 76] on button "Всі дзвінки" at bounding box center [115, 73] width 208 height 28
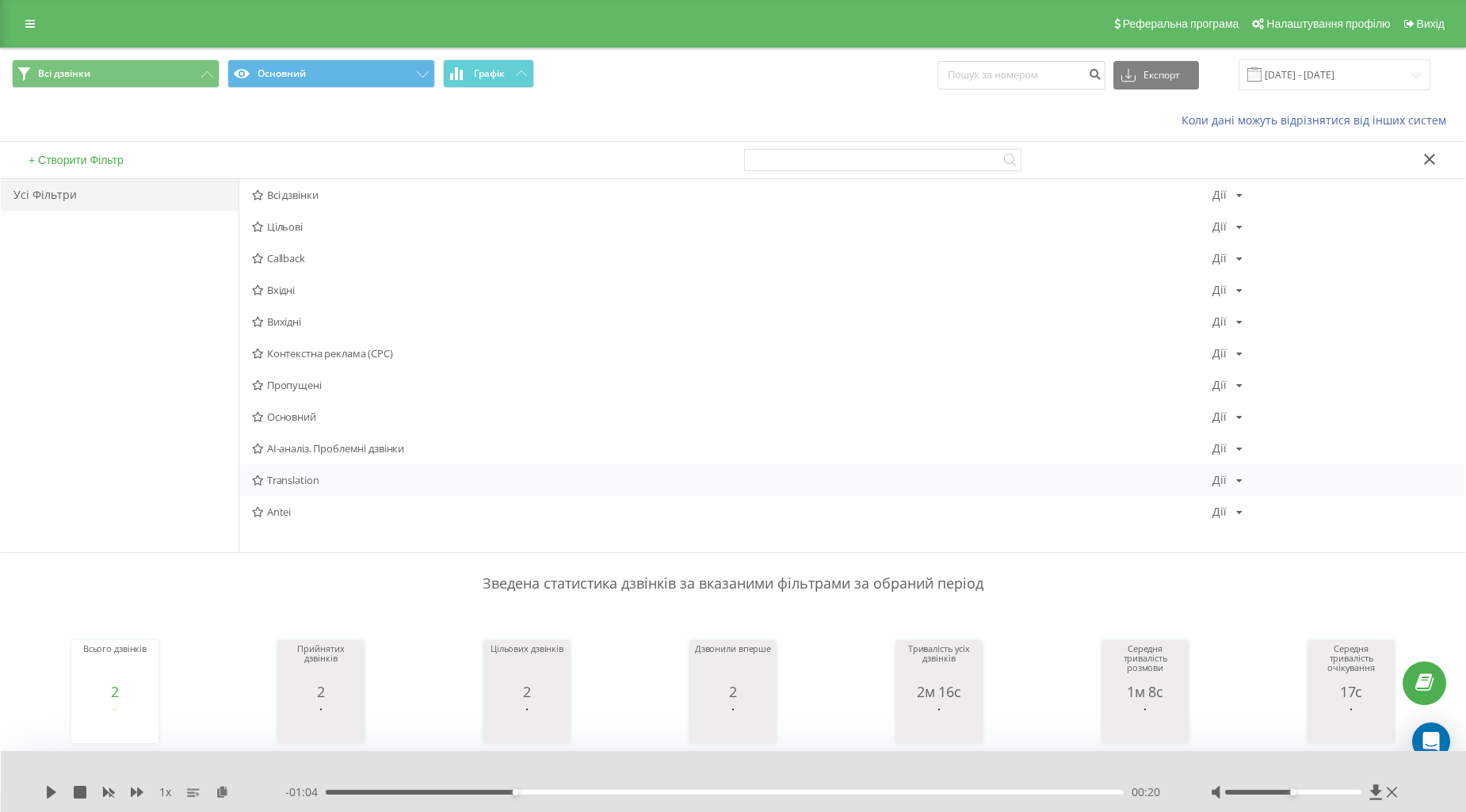
click at [306, 482] on span "Translation" at bounding box center [732, 479] width 960 height 11
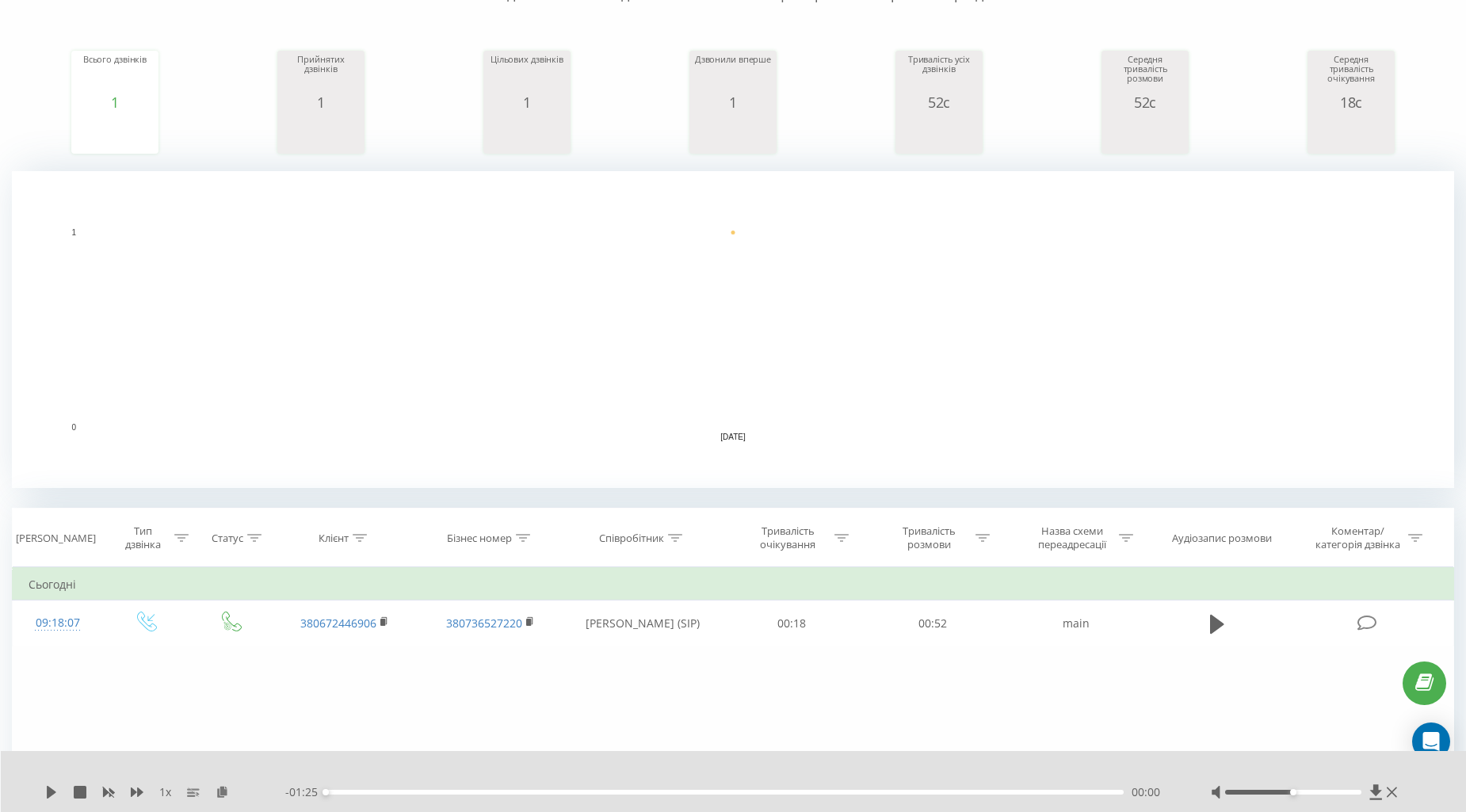
scroll to position [346, 0]
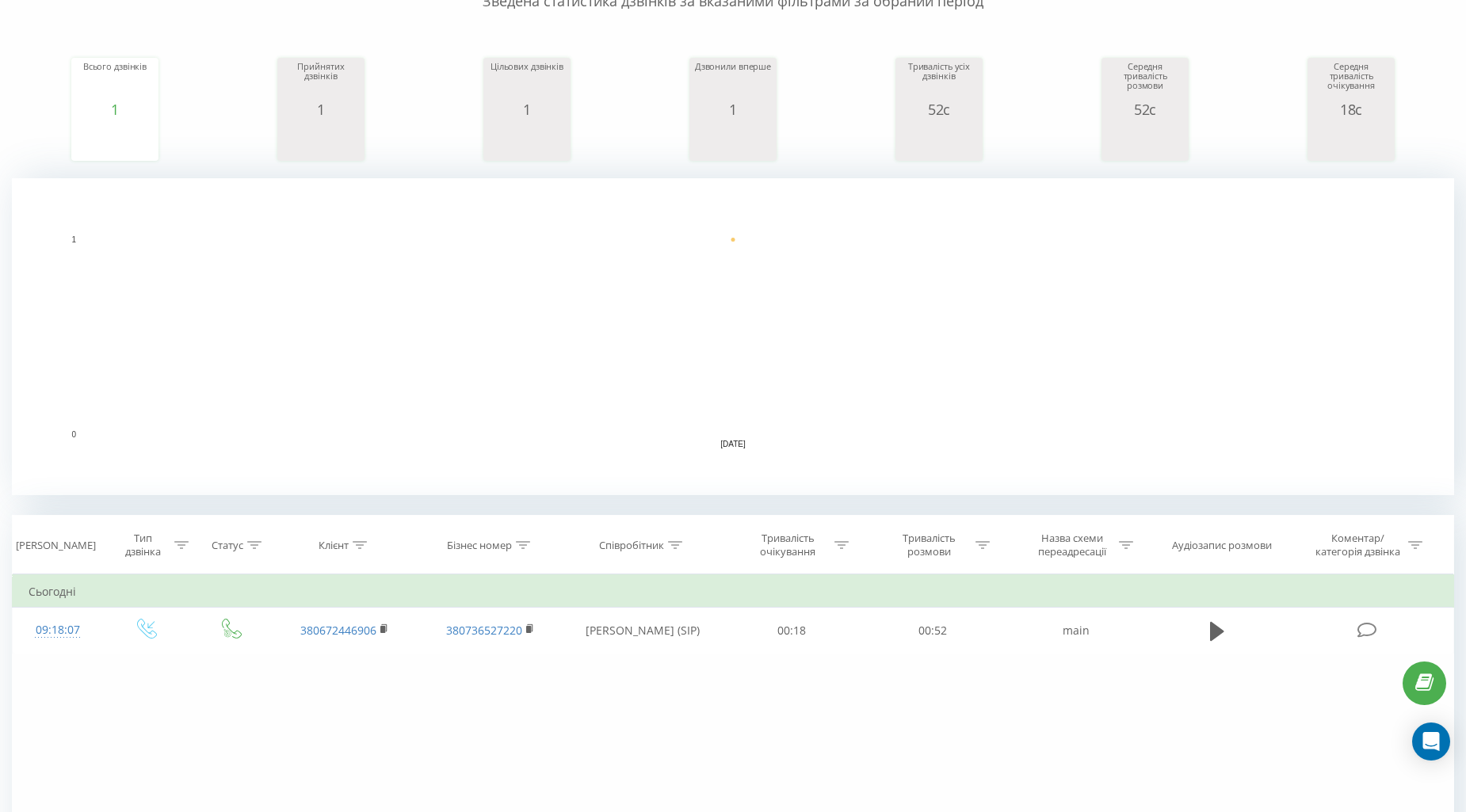
scroll to position [176, 0]
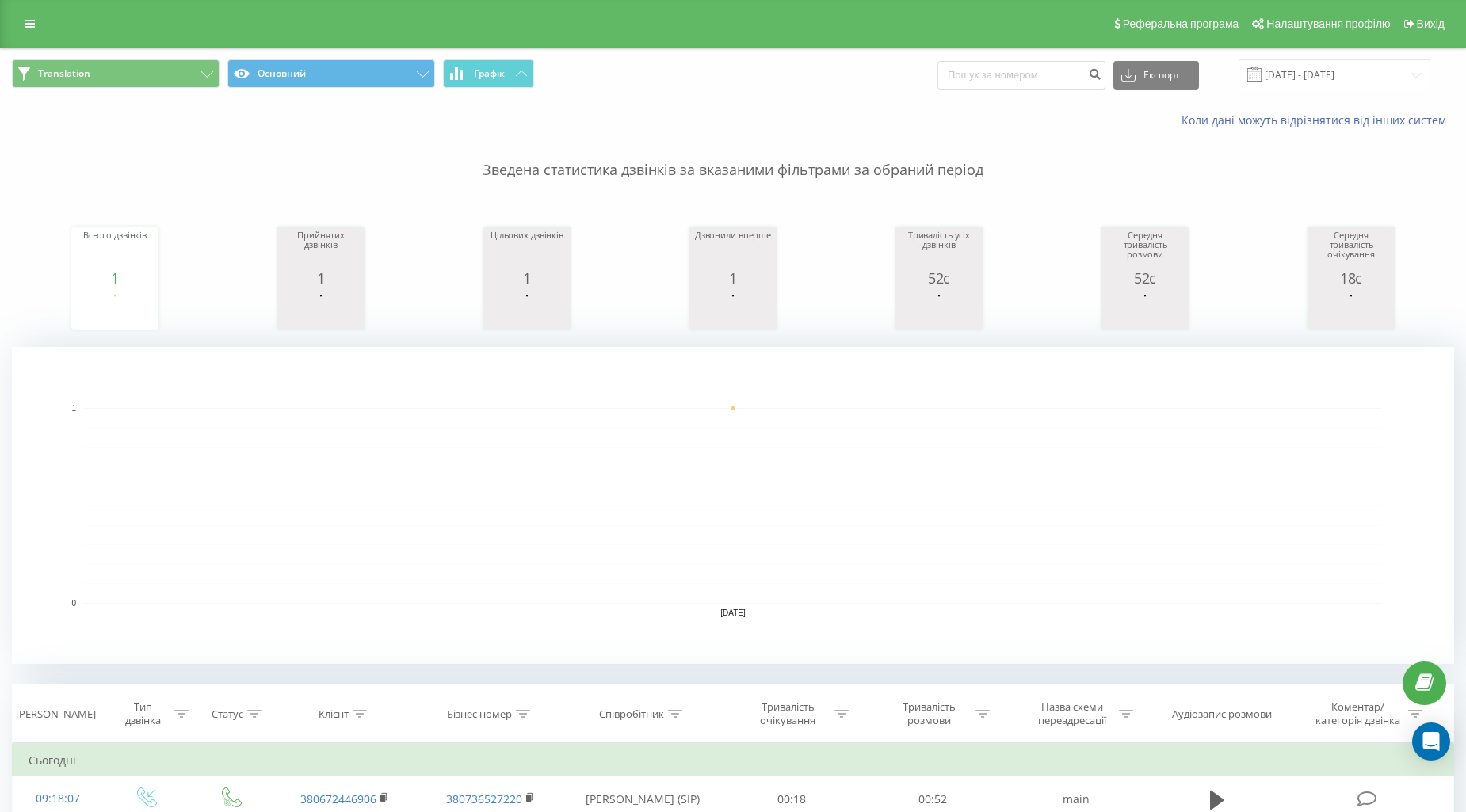
click at [124, 89] on span "Translation Основний Графік" at bounding box center [366, 74] width 709 height 31
click at [137, 84] on button "Translation" at bounding box center [115, 73] width 208 height 28
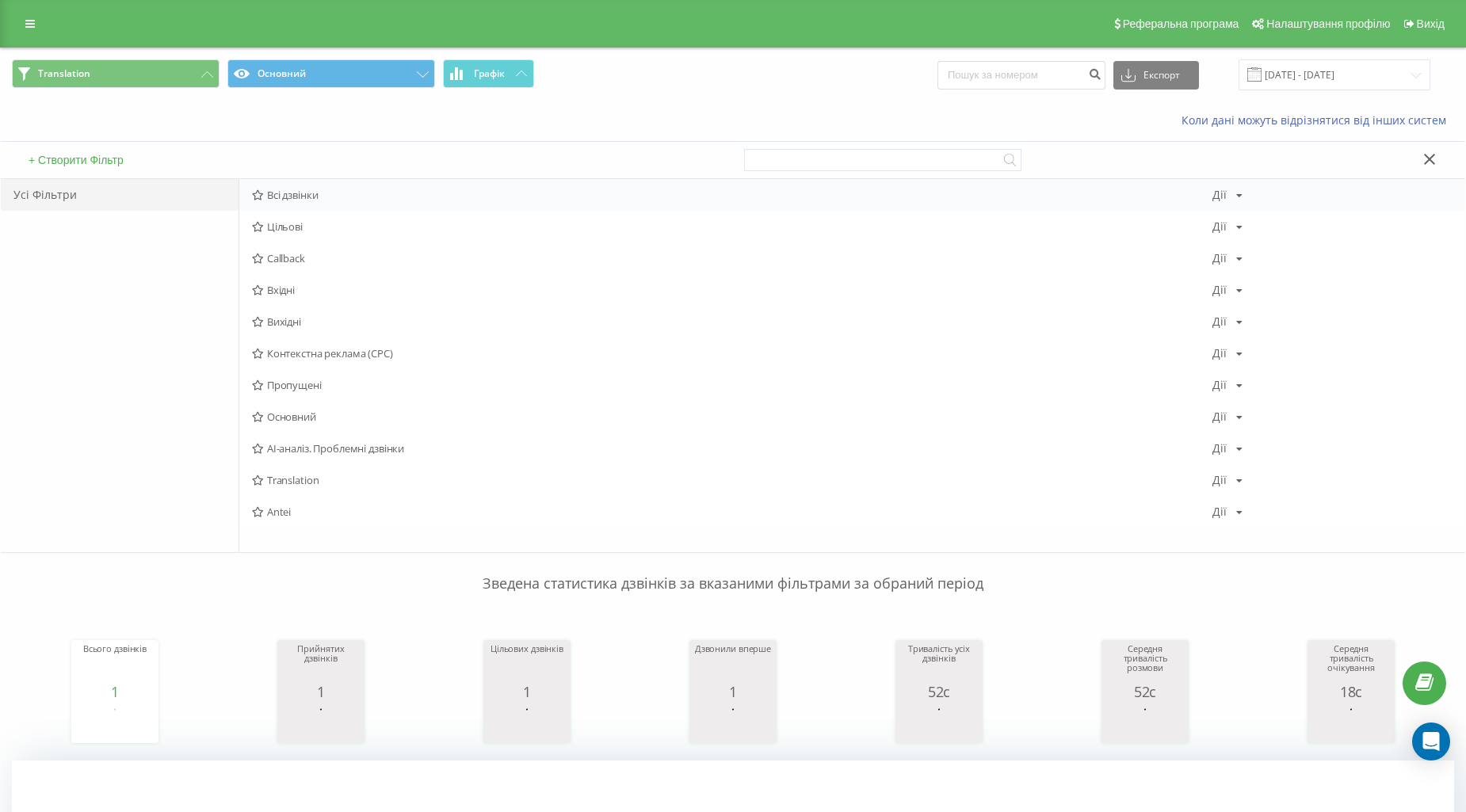
click at [249, 183] on div "Всі дзвінки [PERSON_NAME] Копіювати Видалити За замовчуванням Поділитися" at bounding box center [852, 194] width 1226 height 32
click at [263, 185] on div "Всі дзвінки [PERSON_NAME] Копіювати Видалити За замовчуванням Поділитися" at bounding box center [852, 194] width 1226 height 32
click at [278, 195] on span "Всі дзвінки" at bounding box center [732, 194] width 960 height 11
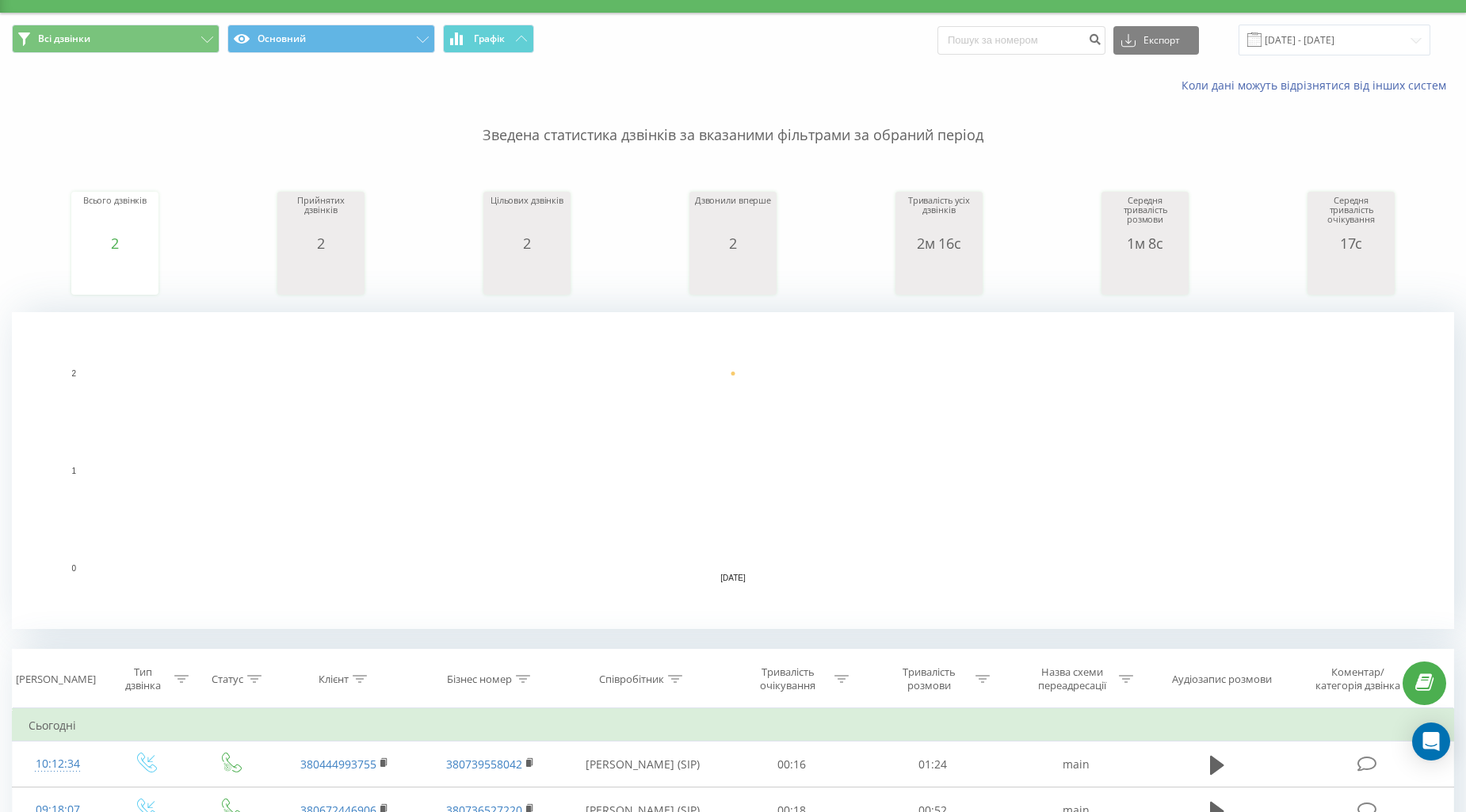
scroll to position [264, 0]
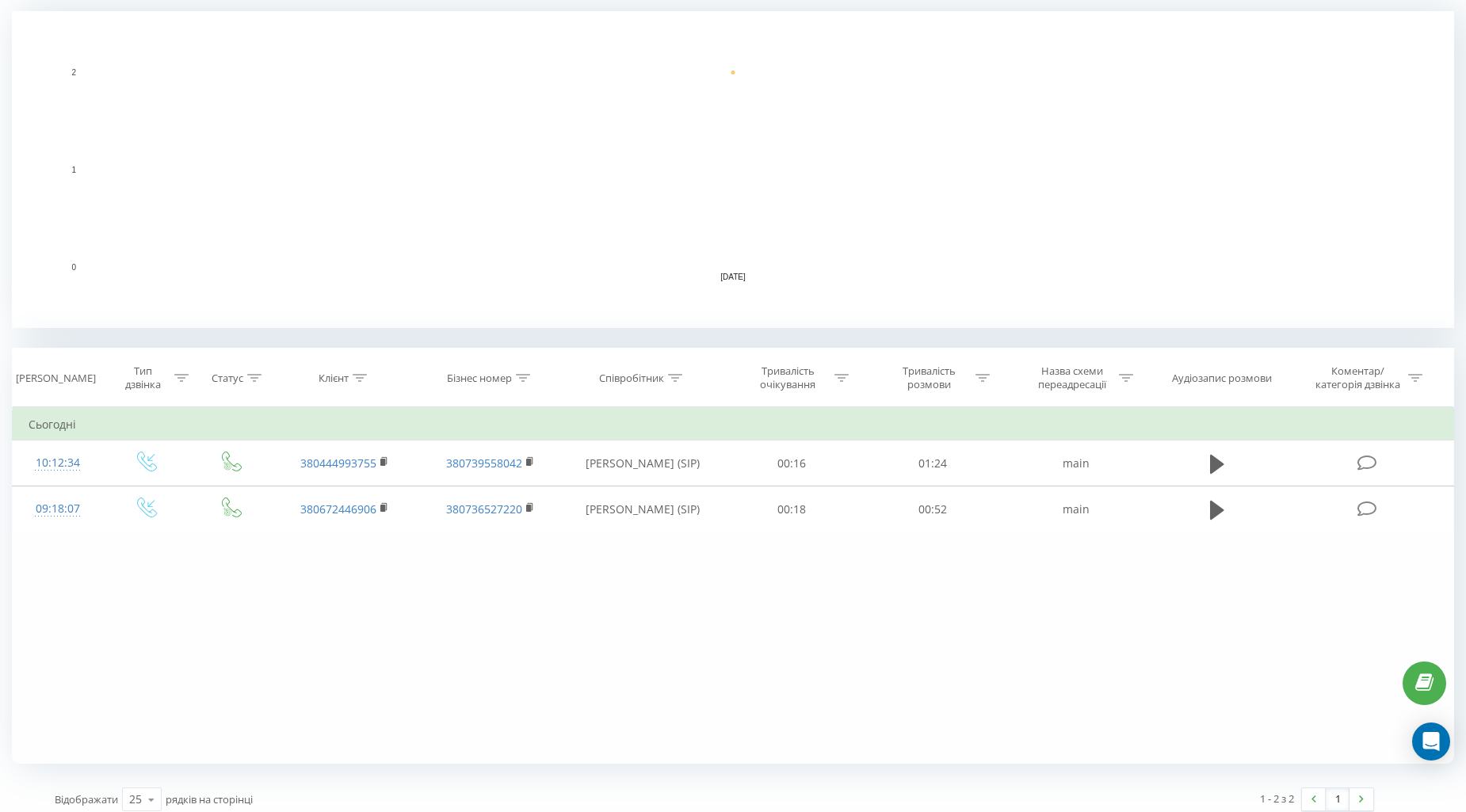
scroll to position [346, 0]
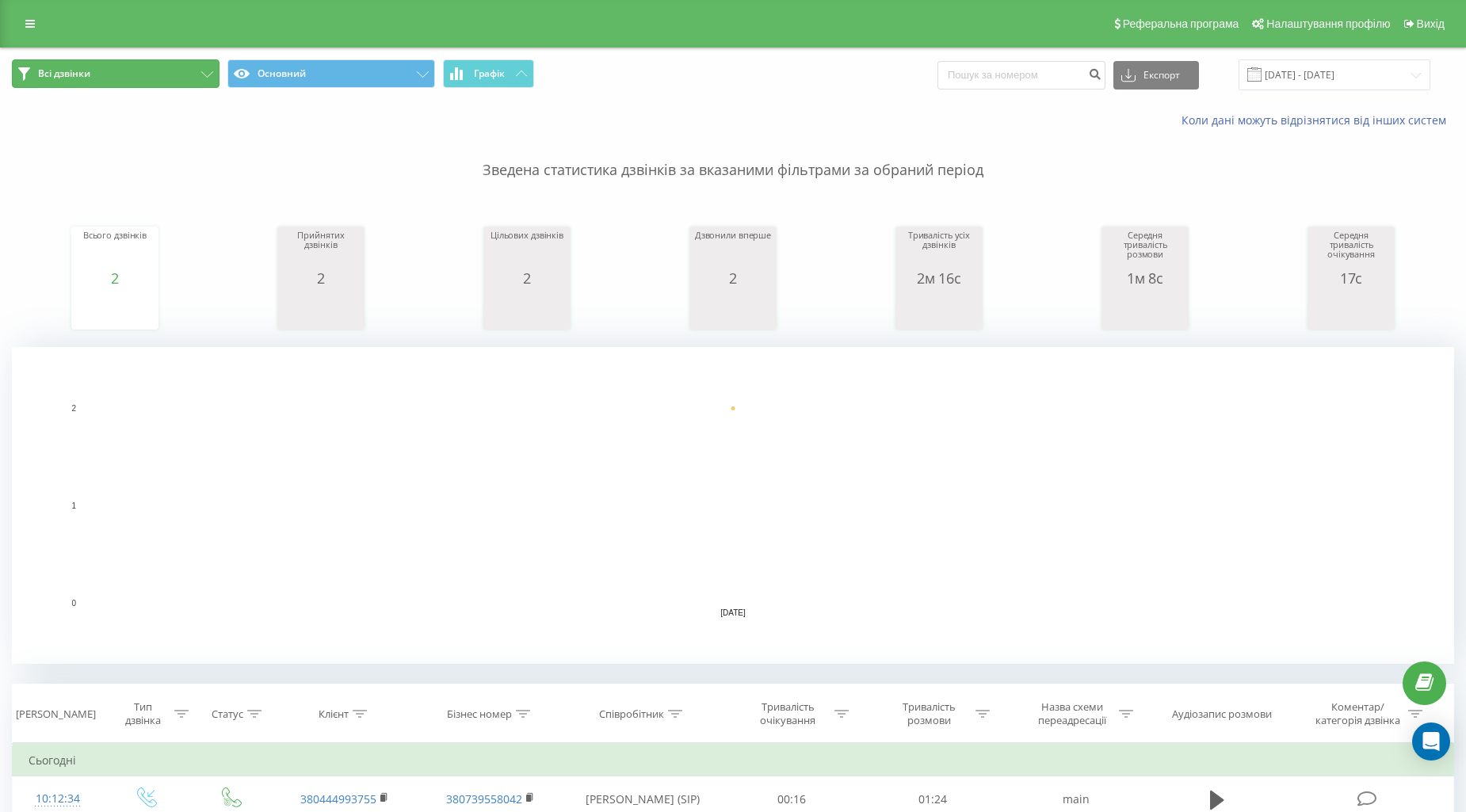
click at [150, 87] on button "Всі дзвінки" at bounding box center [115, 73] width 208 height 28
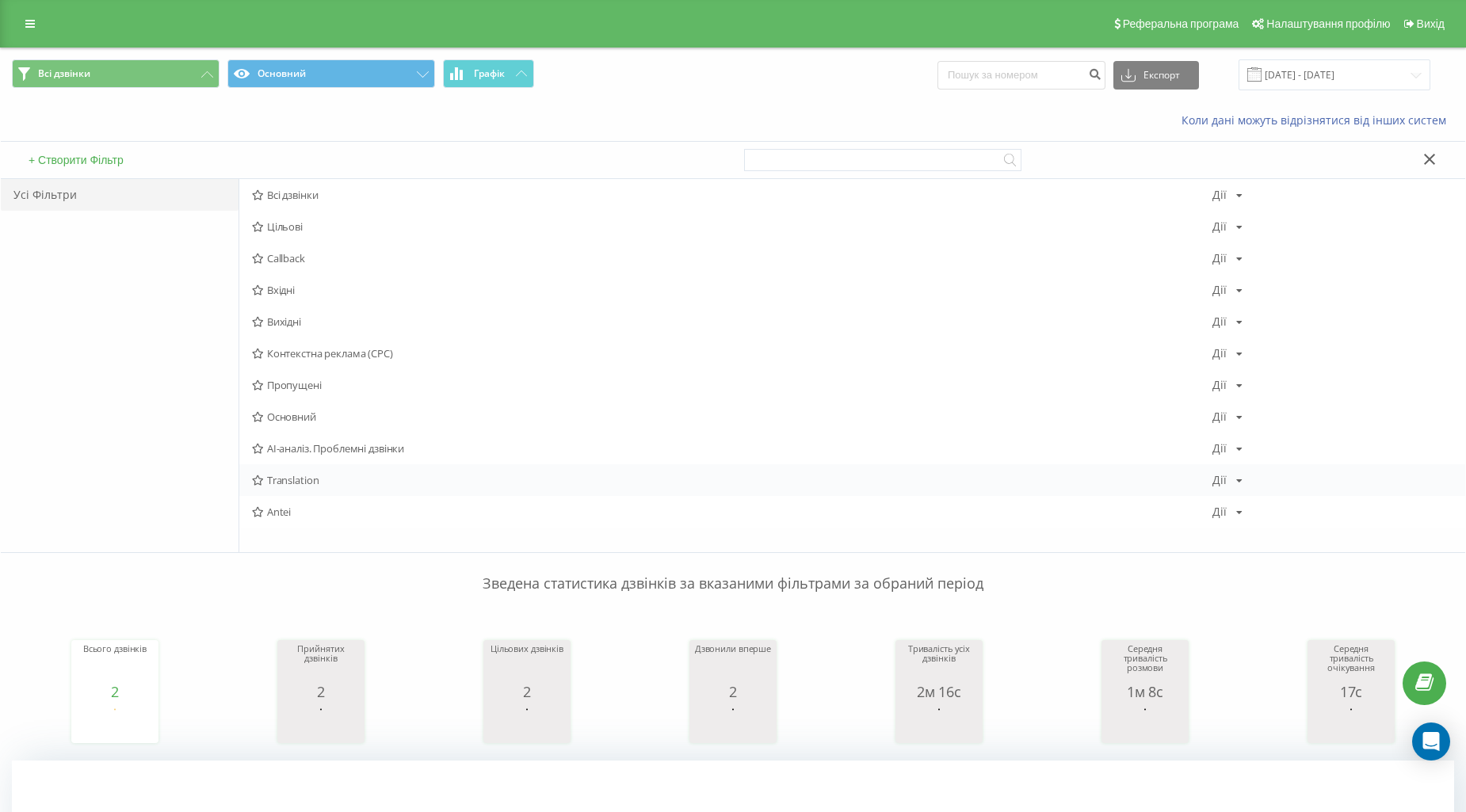
click at [318, 472] on div "Translation Дії Редагувати Копіювати Видалити За замовчуванням Поділитися" at bounding box center [852, 480] width 1226 height 32
click at [347, 489] on div "Translation Дії Редагувати Копіювати Видалити За замовчуванням Поділитися" at bounding box center [852, 480] width 1226 height 32
click at [319, 478] on span "Translation" at bounding box center [732, 479] width 960 height 11
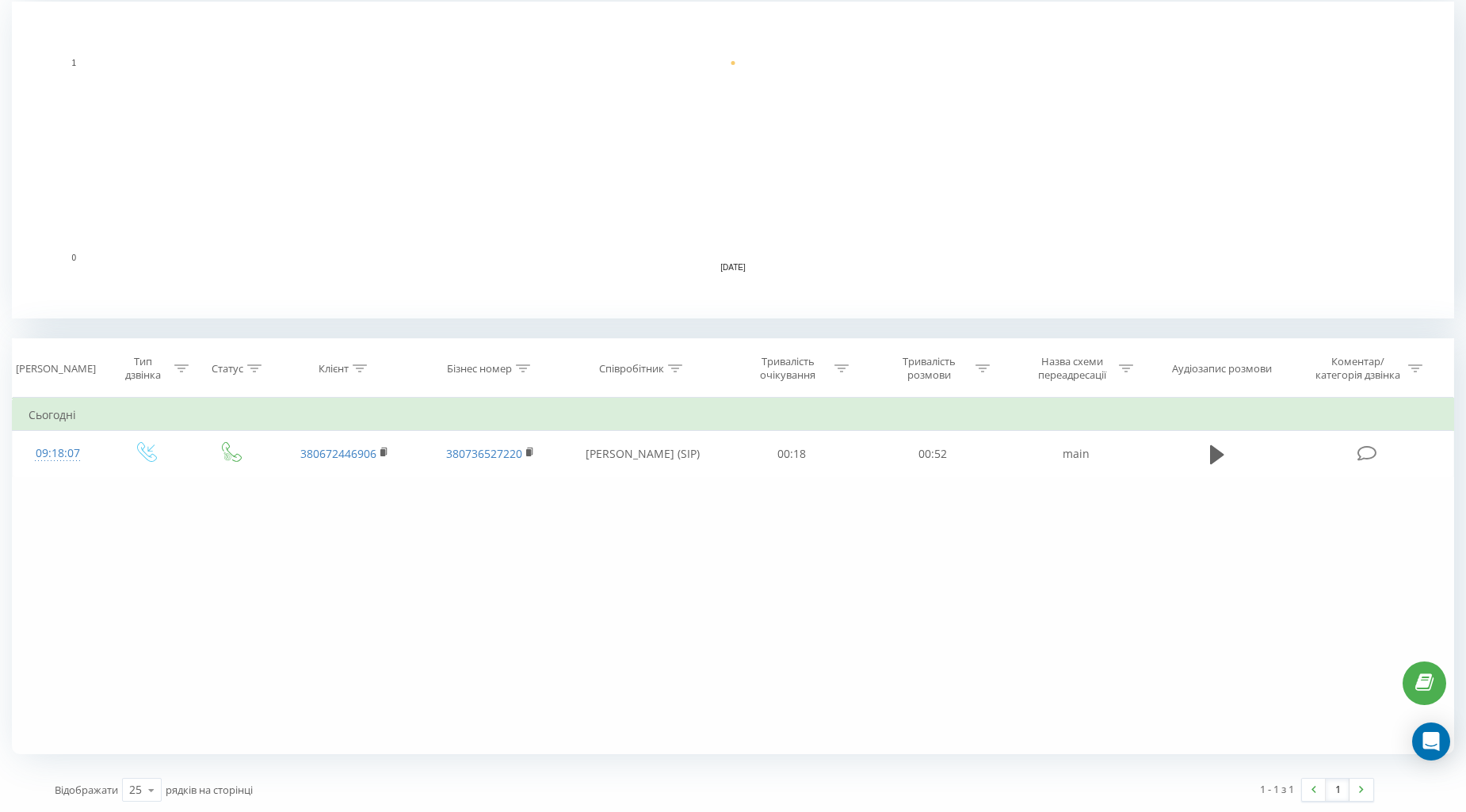
scroll to position [346, 0]
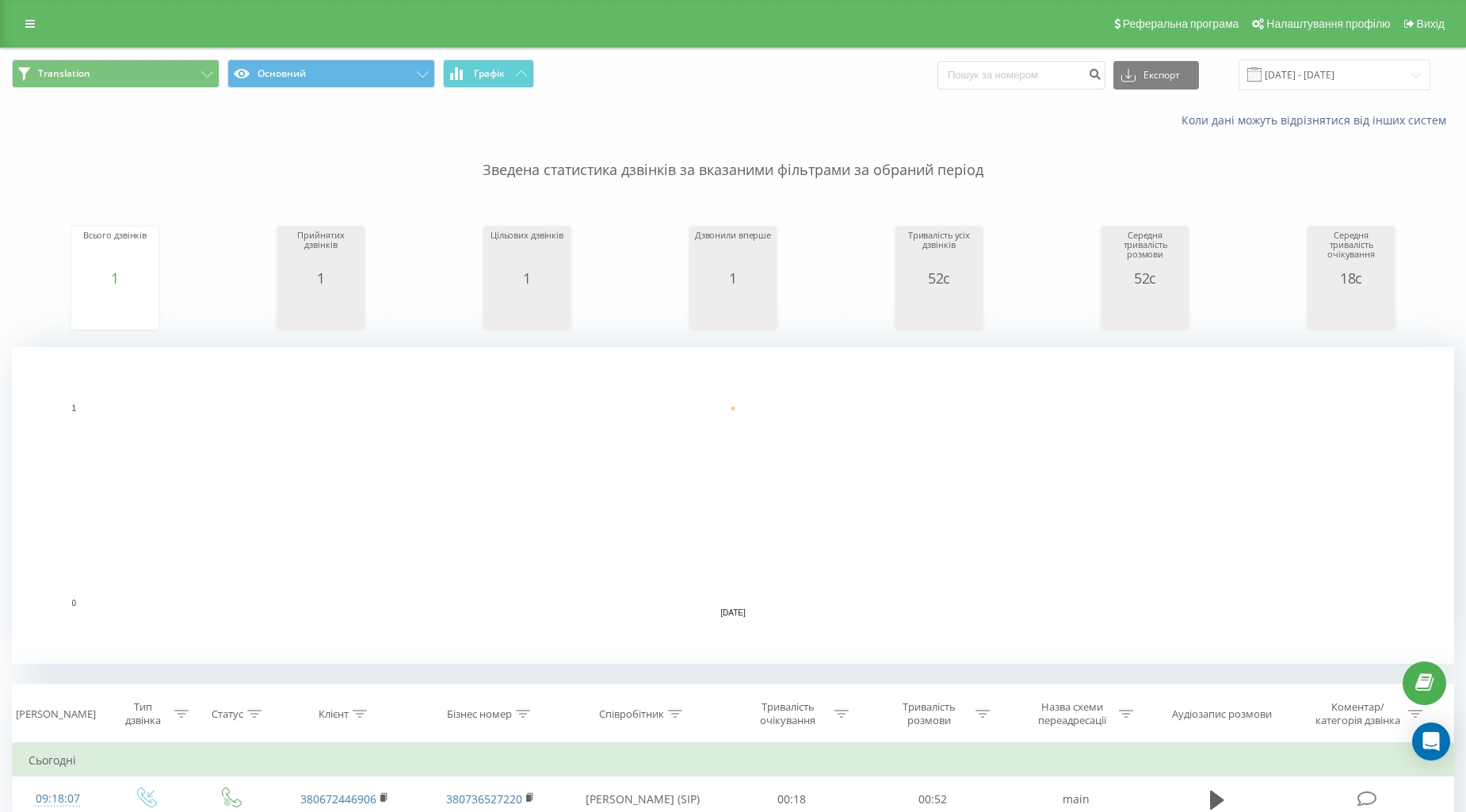
scroll to position [264, 0]
click at [192, 64] on button "Translation" at bounding box center [115, 73] width 208 height 28
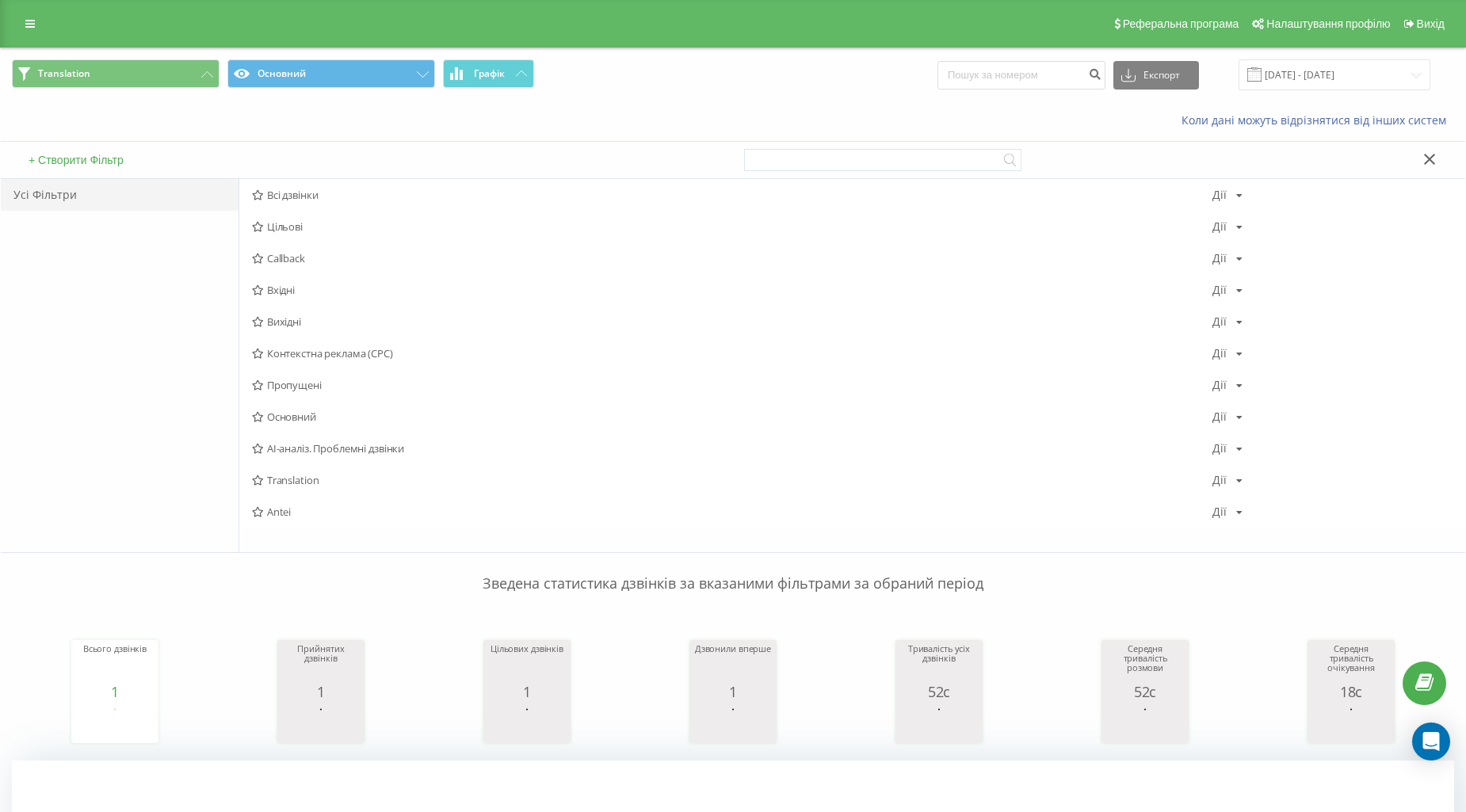
click at [314, 192] on span "Всі дзвінки" at bounding box center [732, 194] width 960 height 11
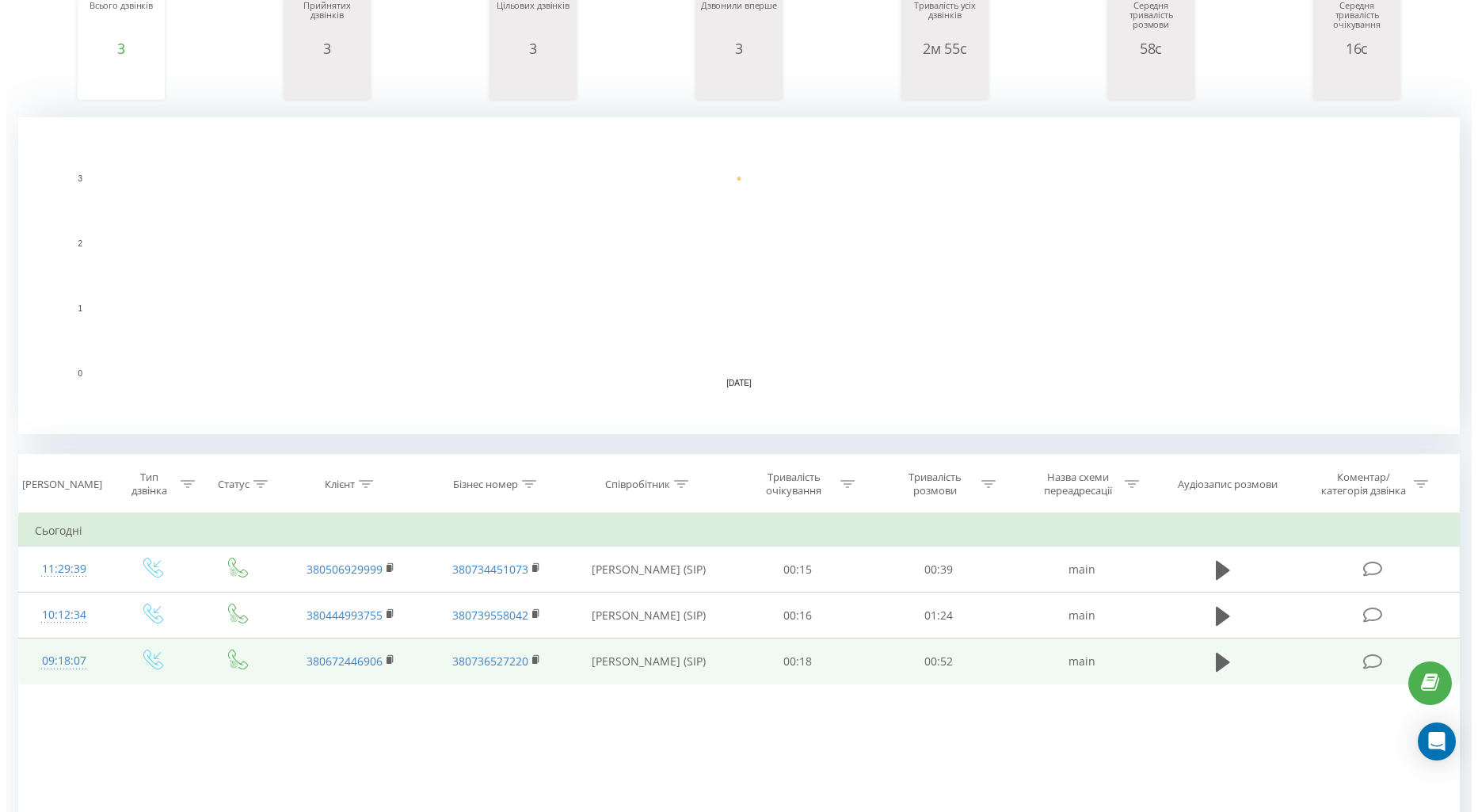
scroll to position [346, 0]
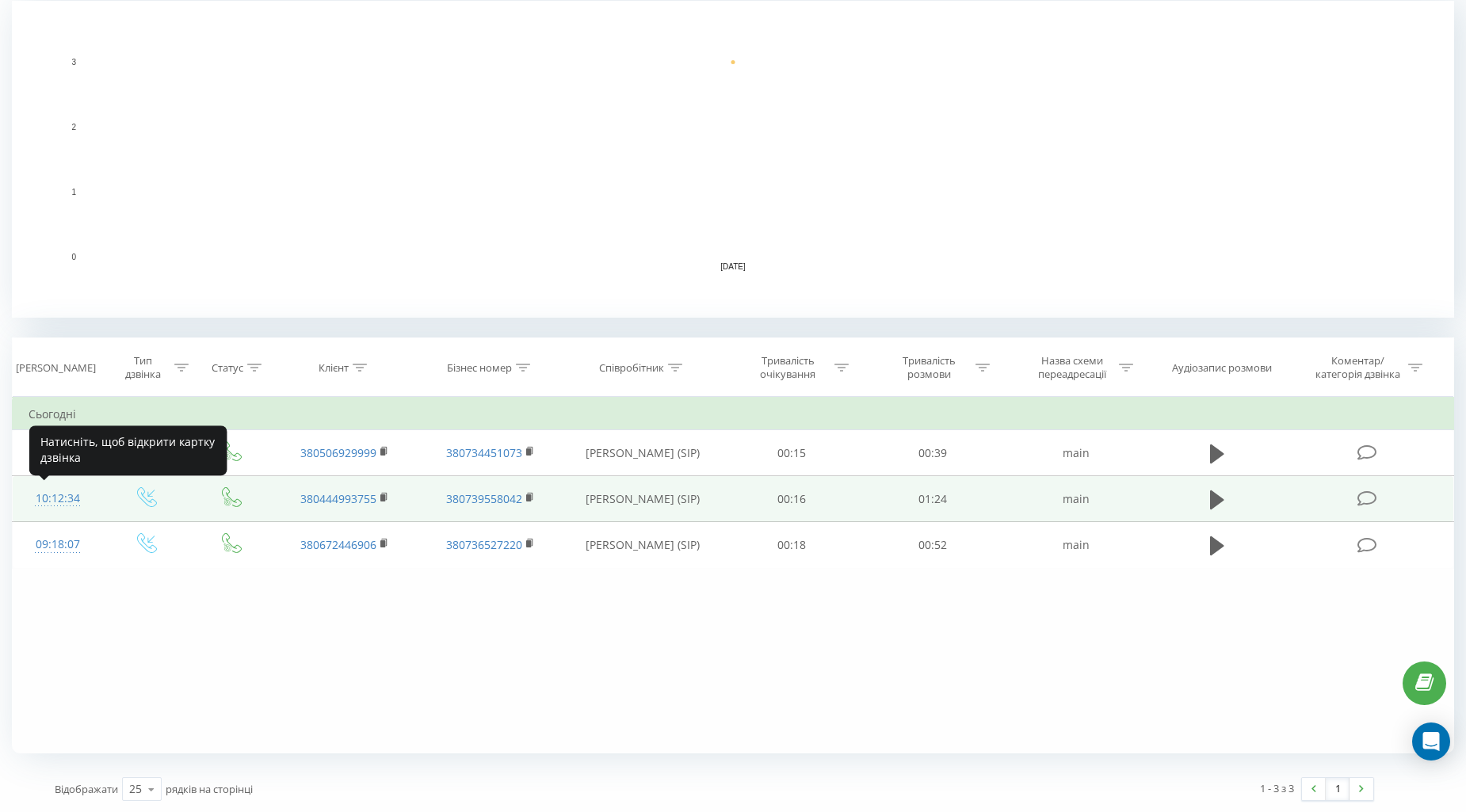
click at [42, 493] on div "10:12:34" at bounding box center [57, 498] width 58 height 31
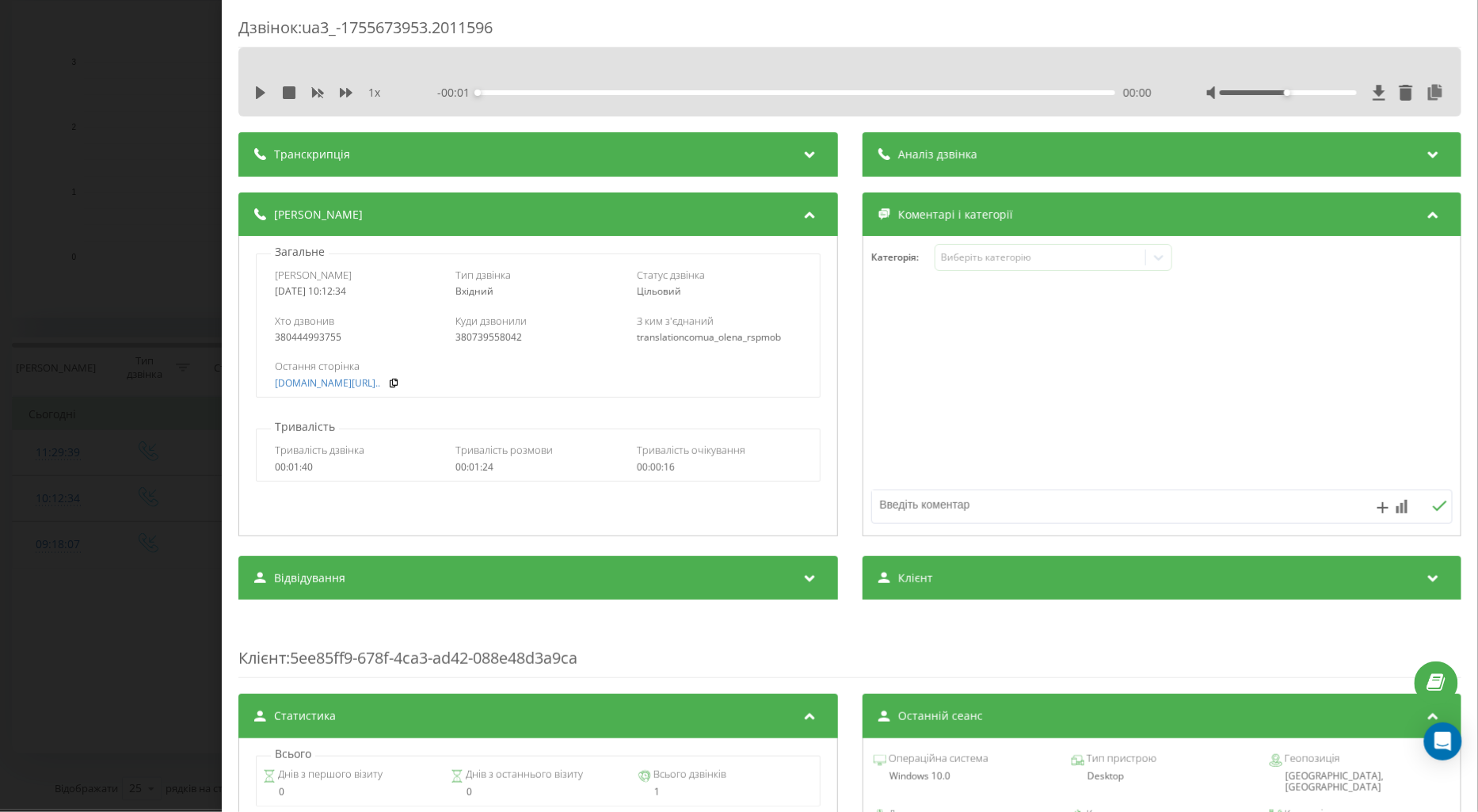
click at [36, 508] on div "Дзвінок : ua3_-1755673953.2011596 1 x - 00:01 00:00 00:00 Транскрипція Для AI-а…" at bounding box center [739, 406] width 1478 height 812
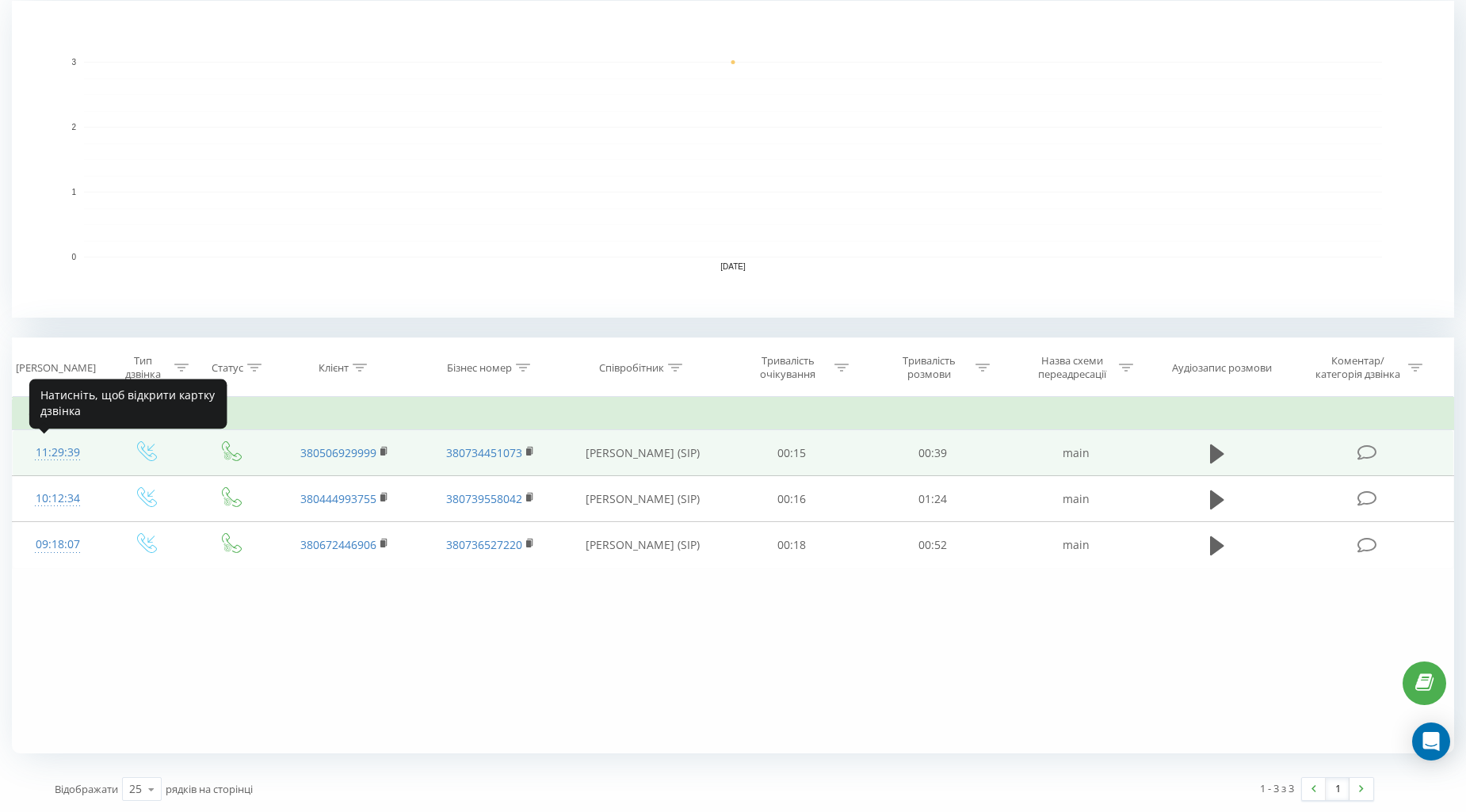
click at [52, 452] on div "11:29:39" at bounding box center [57, 452] width 58 height 31
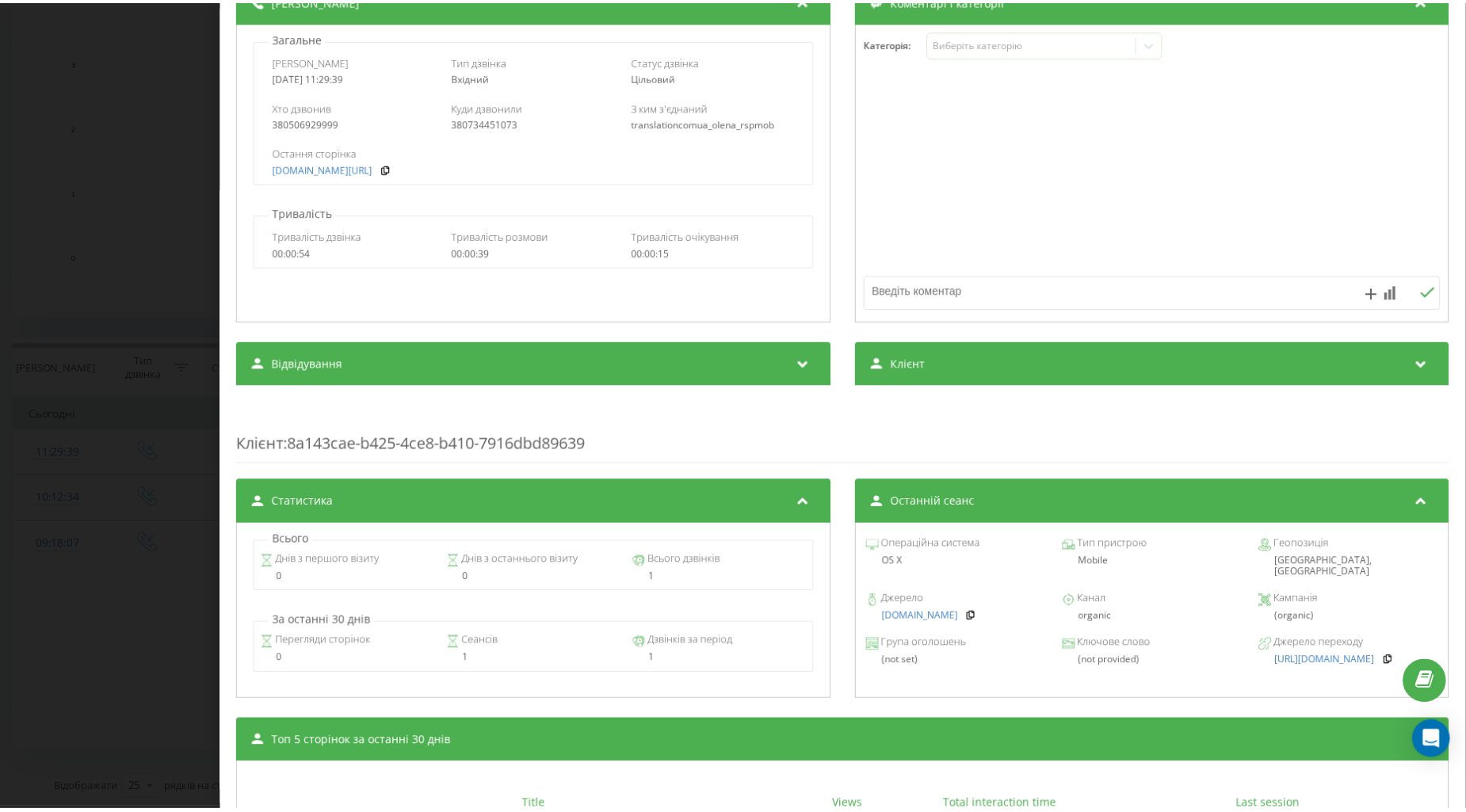
scroll to position [176, 0]
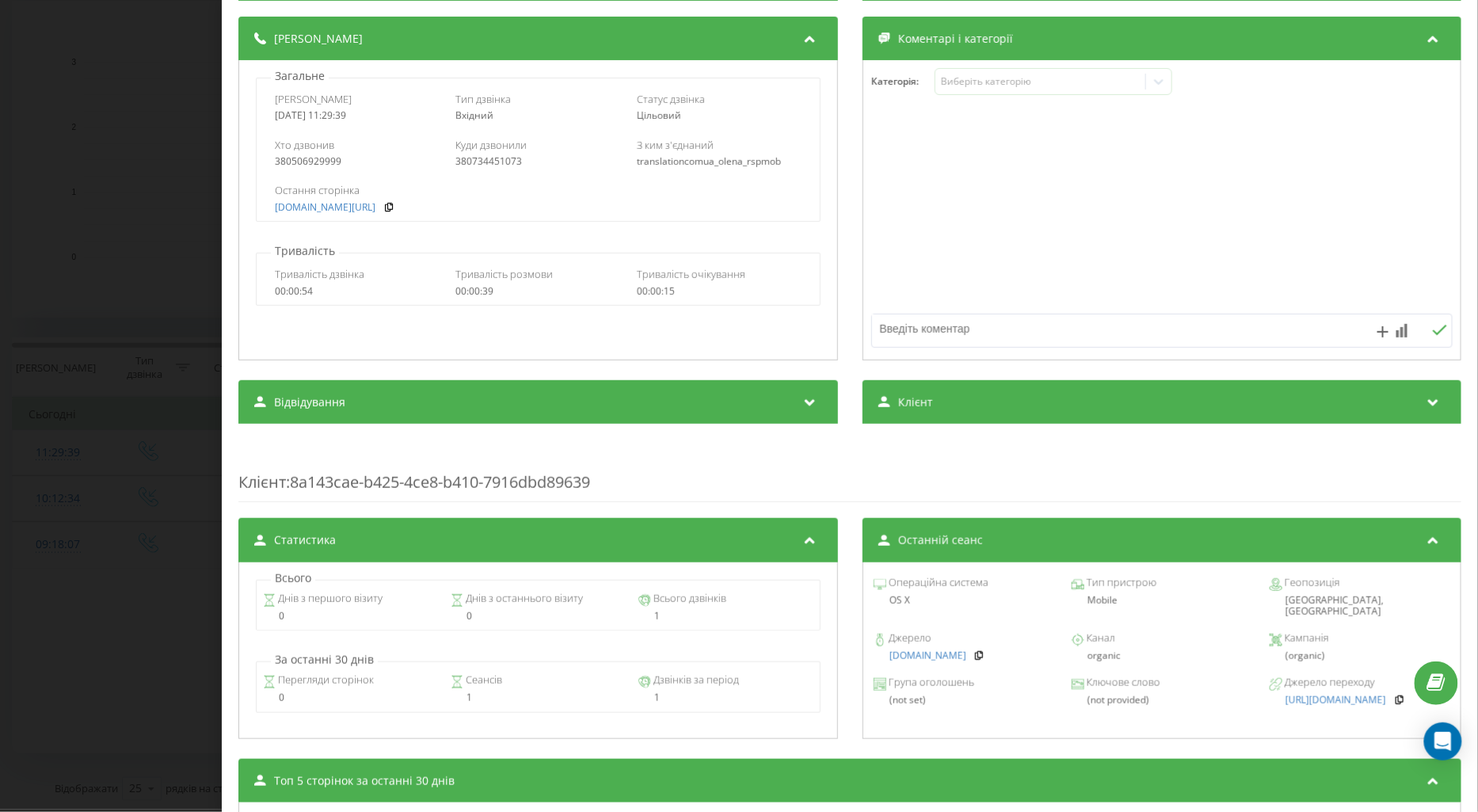
click at [174, 424] on div "Дзвінок : ua11_-1755678579.1500410 1 x - 00:38 00:00 00:00 Транскрипція Для AI-…" at bounding box center [739, 406] width 1478 height 812
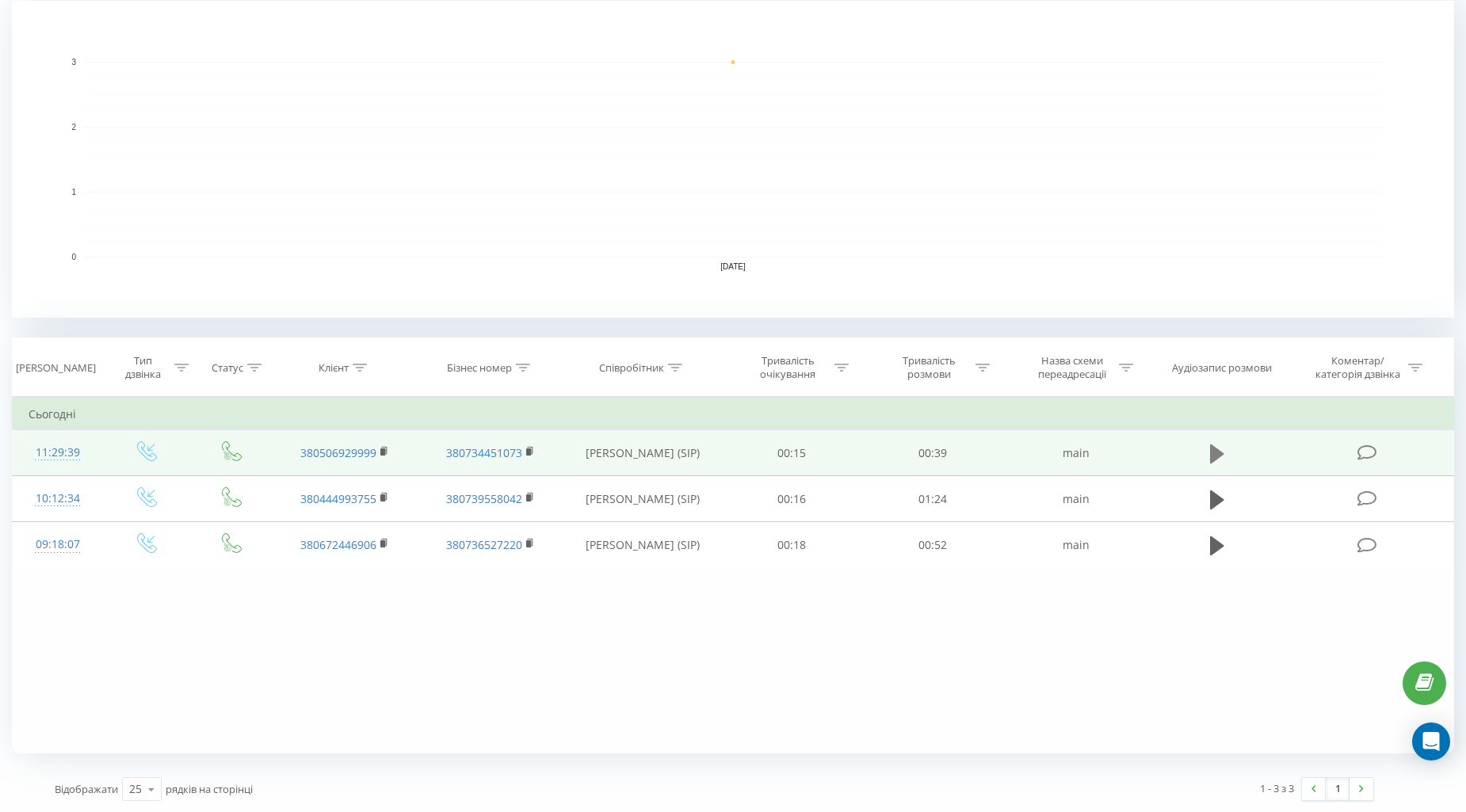
click at [1214, 445] on icon at bounding box center [1216, 452] width 14 height 19
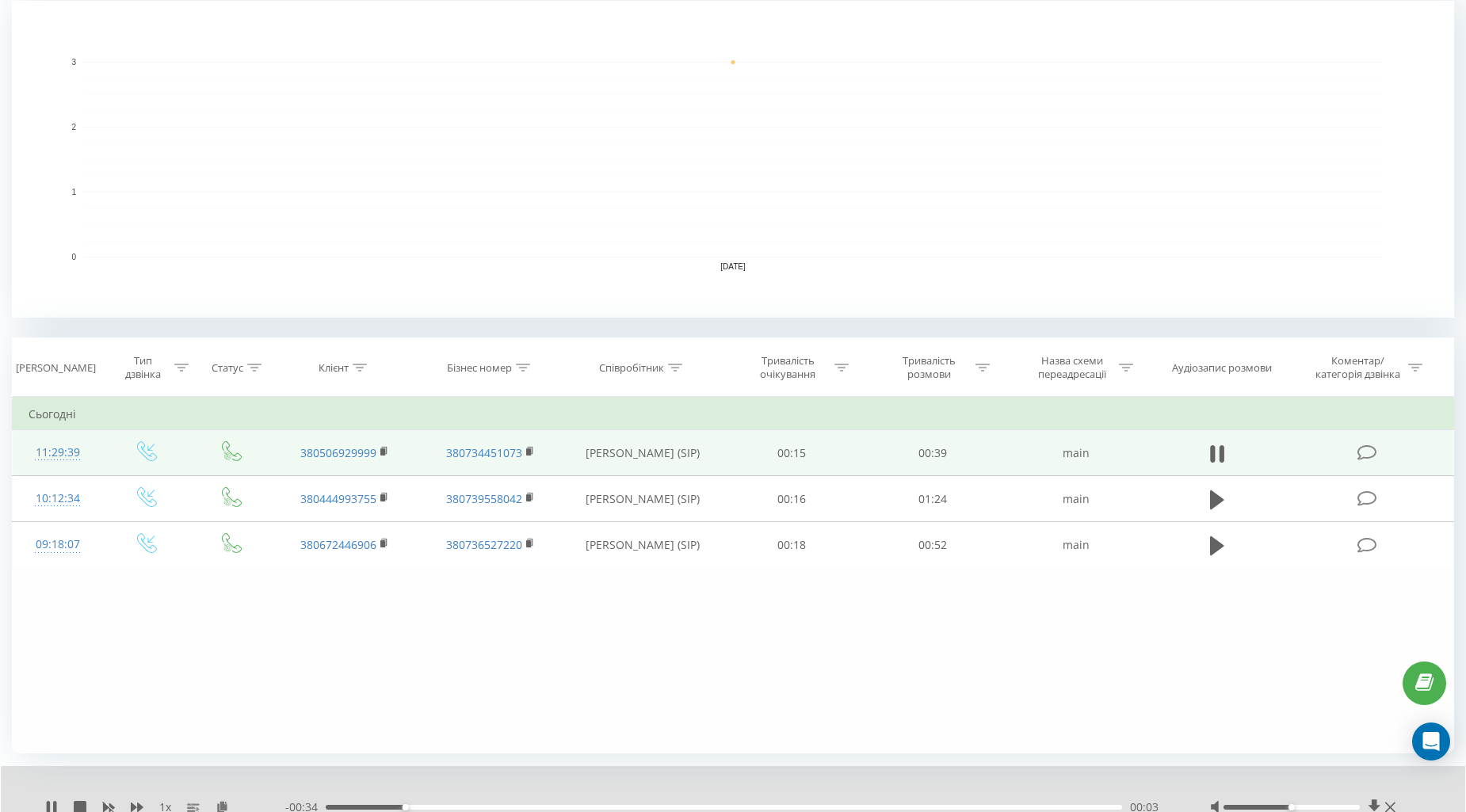
click at [478, 762] on div "Всі дзвінки Основний Графік Експорт .csv .xls .xlsx 20.08.2025 - 20.08.2025 Кол…" at bounding box center [732, 287] width 1442 height 1171
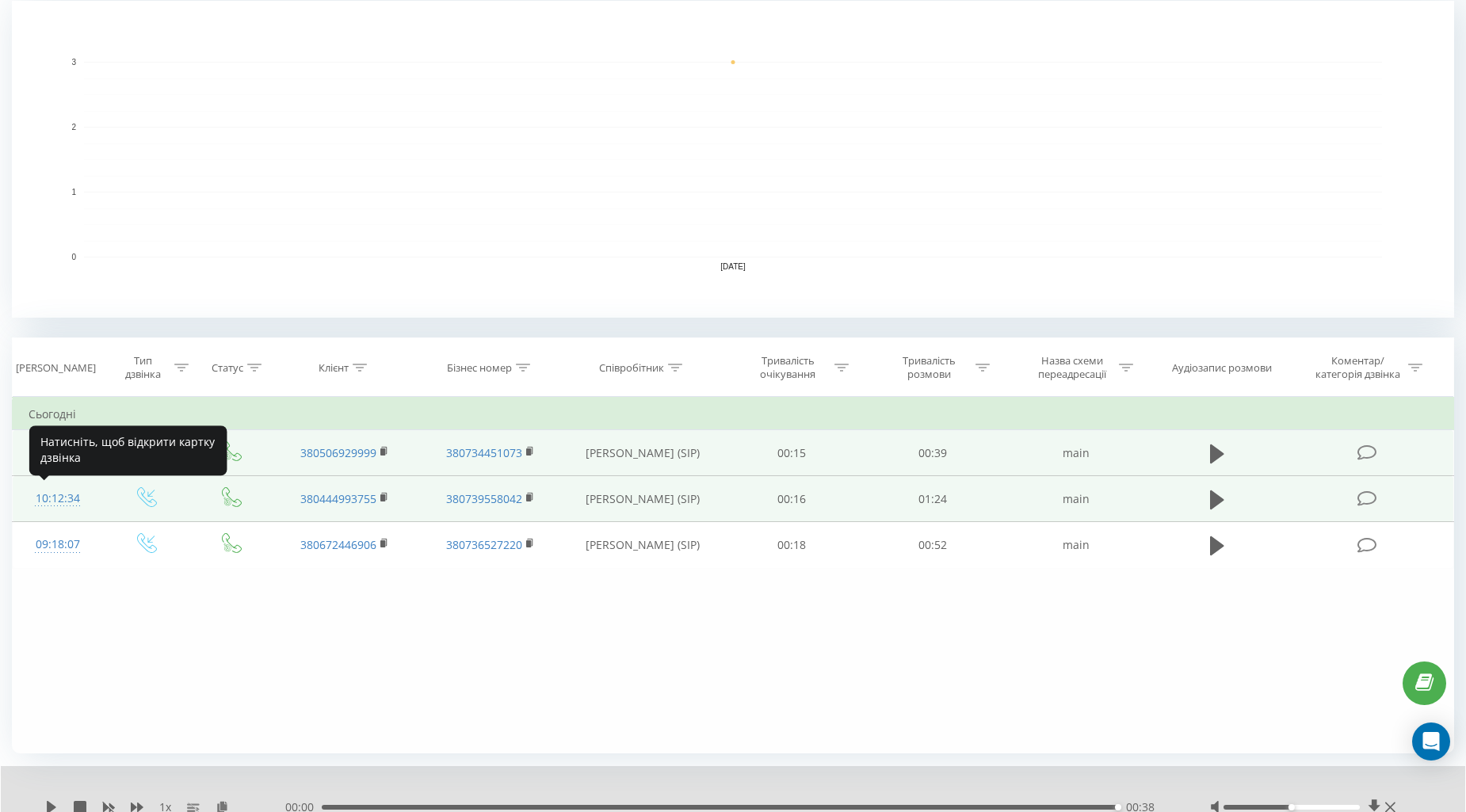
click at [36, 493] on div "10:12:34" at bounding box center [57, 498] width 58 height 31
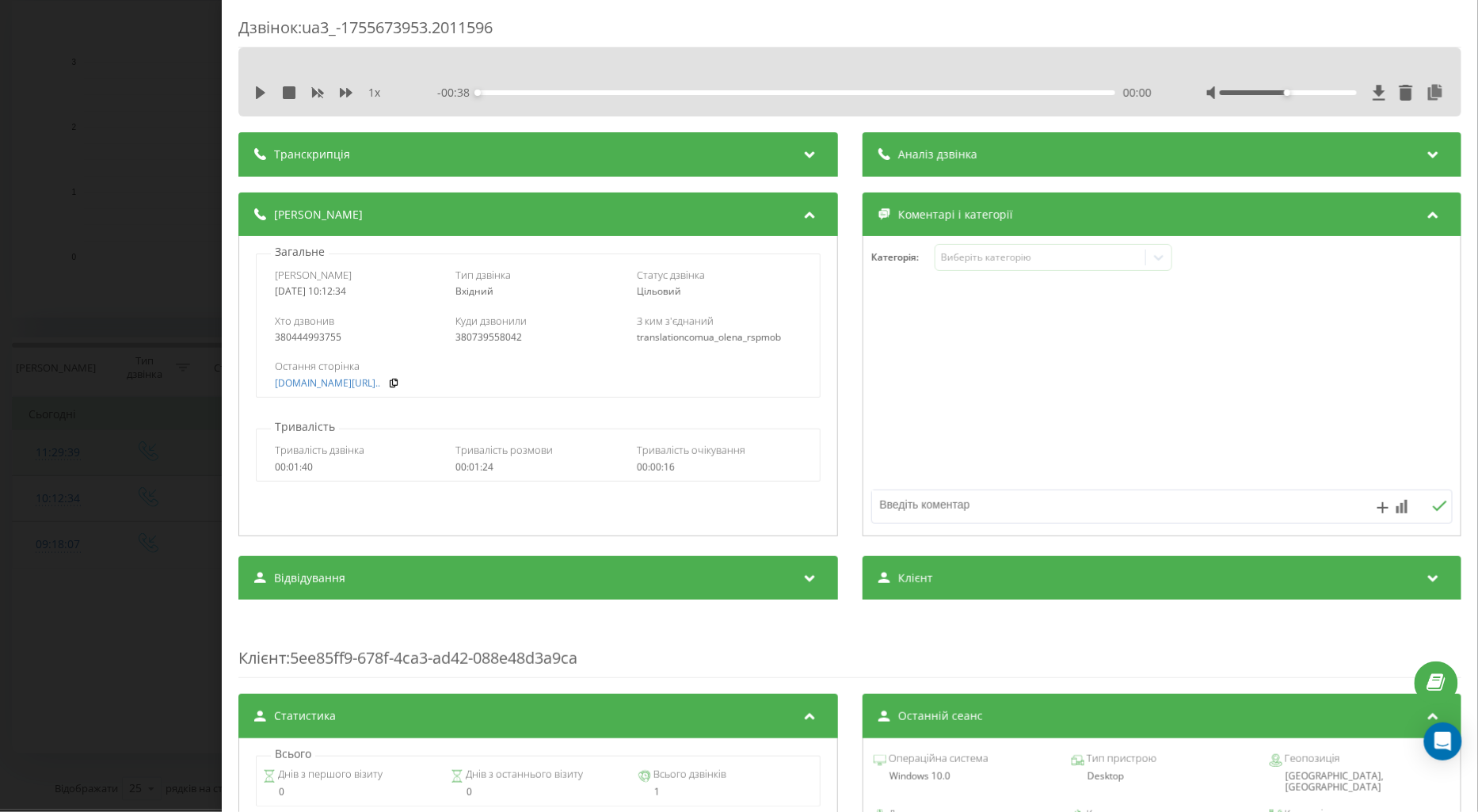
click at [88, 594] on div "Дзвінок : ua3_-1755673953.2011596 1 x - 00:38 00:00 00:00 Транскрипція Для AI-а…" at bounding box center [739, 406] width 1478 height 812
